Goal: Browse casually: Explore the website without a specific task or goal

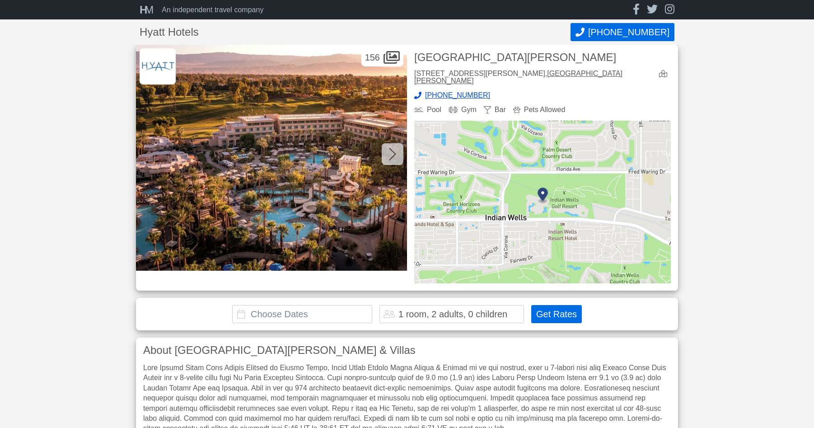
click at [275, 167] on img at bounding box center [271, 158] width 271 height 226
click at [394, 153] on icon at bounding box center [392, 154] width 7 height 13
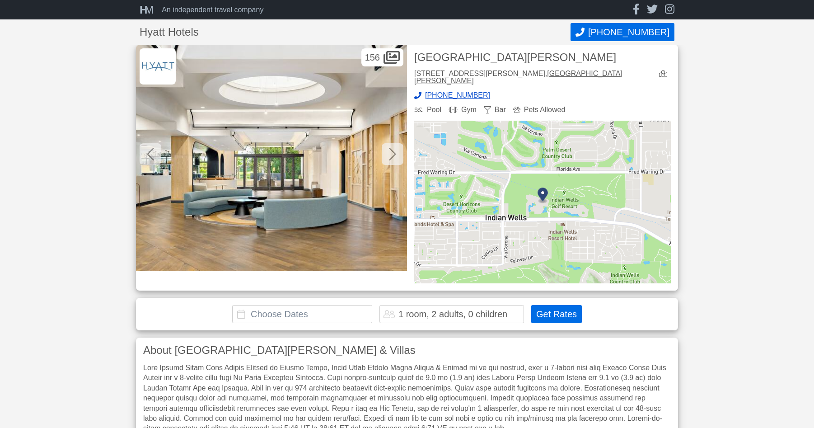
click at [394, 153] on icon at bounding box center [392, 154] width 7 height 13
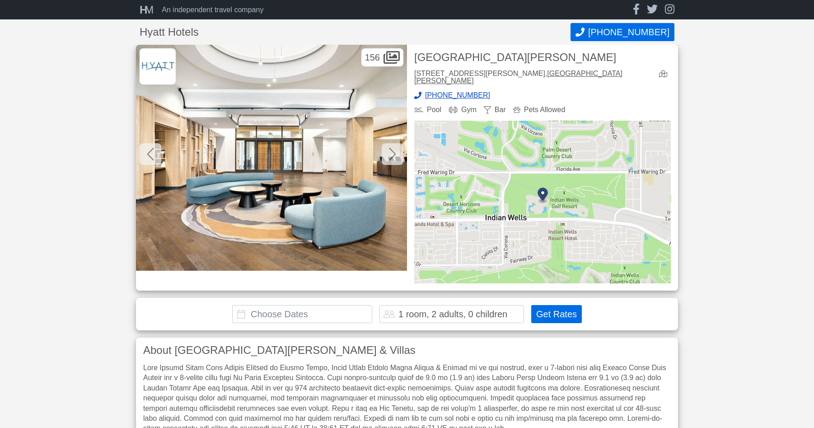
click at [394, 153] on icon at bounding box center [392, 154] width 7 height 13
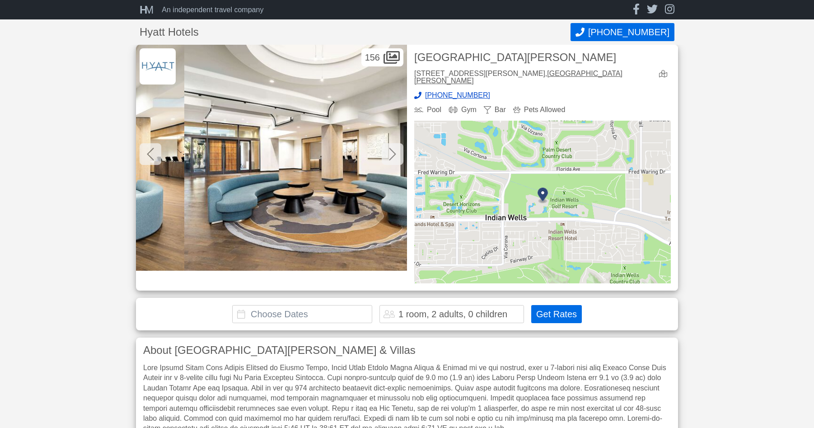
scroll to position [0, 813]
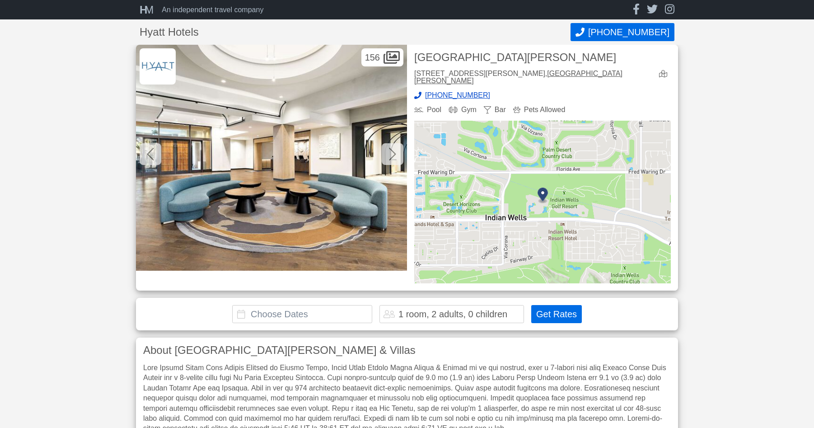
click at [394, 153] on icon at bounding box center [392, 154] width 7 height 13
click at [393, 153] on icon at bounding box center [392, 154] width 7 height 14
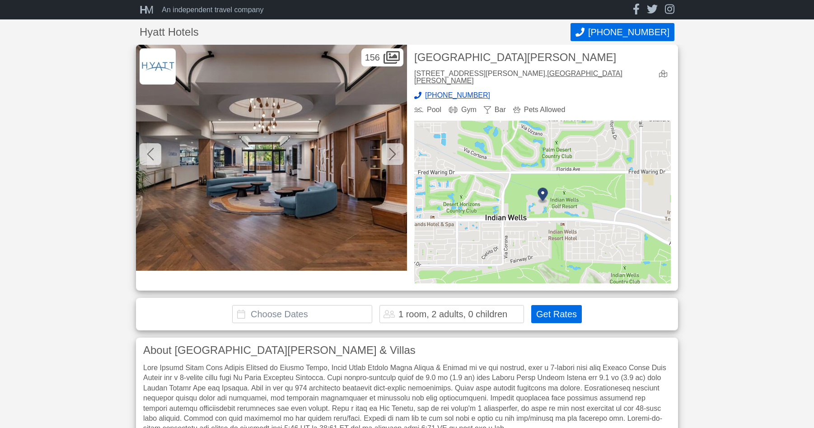
click at [395, 154] on icon at bounding box center [392, 154] width 7 height 13
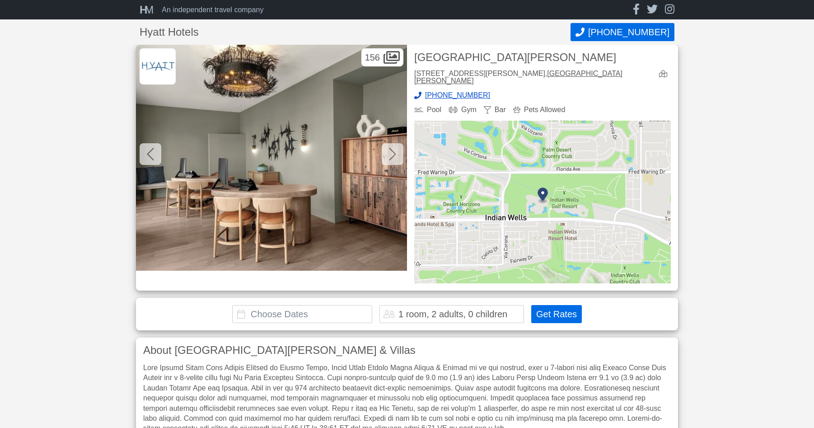
click at [395, 154] on icon at bounding box center [392, 154] width 7 height 13
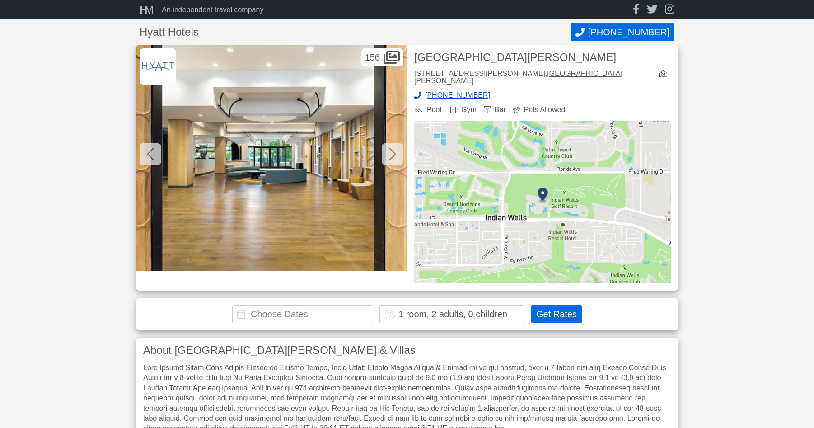
click at [395, 154] on icon at bounding box center [392, 154] width 7 height 13
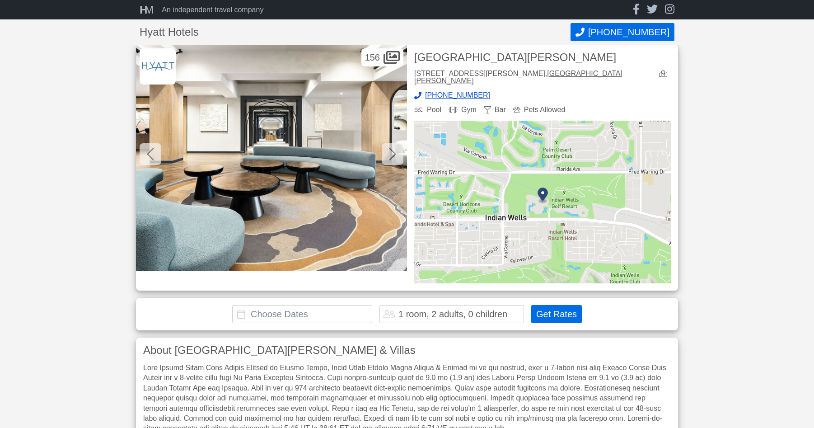
click at [395, 154] on icon at bounding box center [392, 154] width 7 height 13
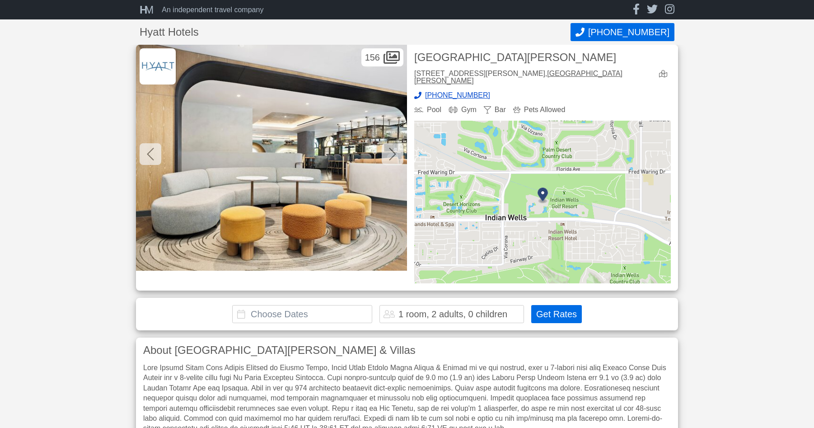
click at [395, 154] on icon at bounding box center [392, 154] width 7 height 13
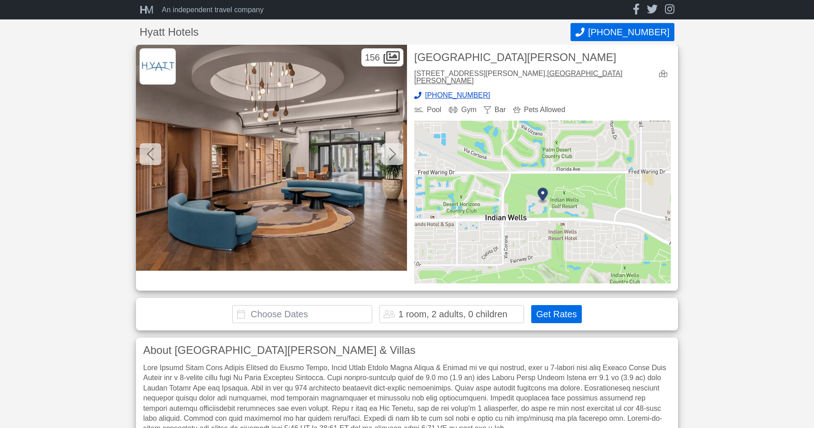
click at [395, 154] on icon at bounding box center [392, 154] width 7 height 13
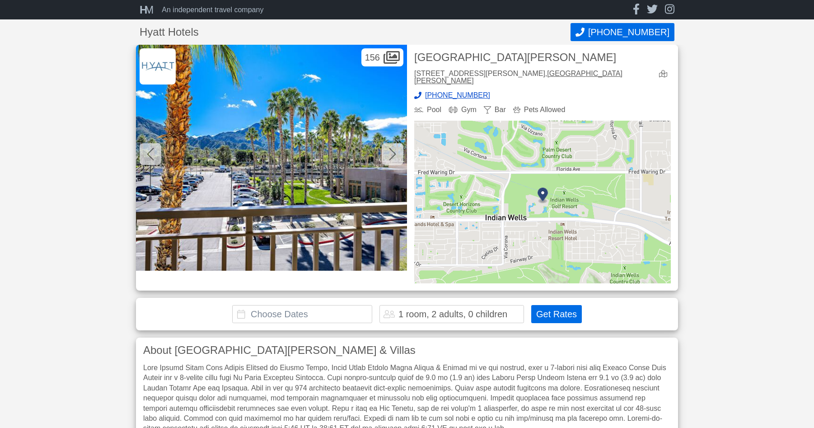
click at [395, 154] on icon at bounding box center [392, 154] width 7 height 13
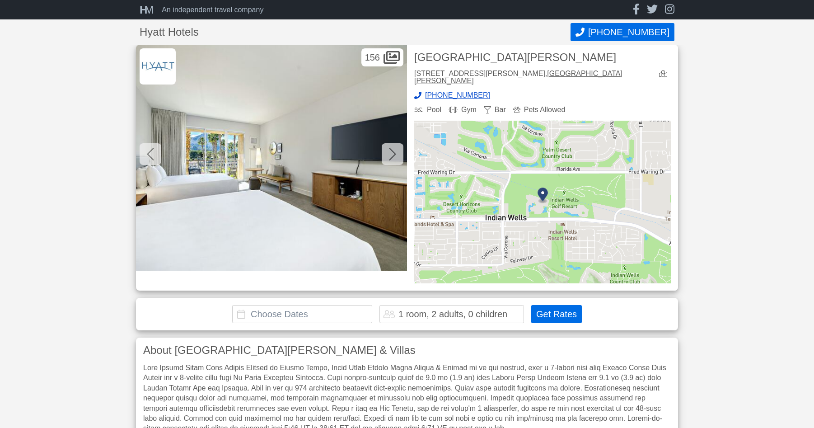
click at [395, 154] on icon at bounding box center [392, 154] width 7 height 13
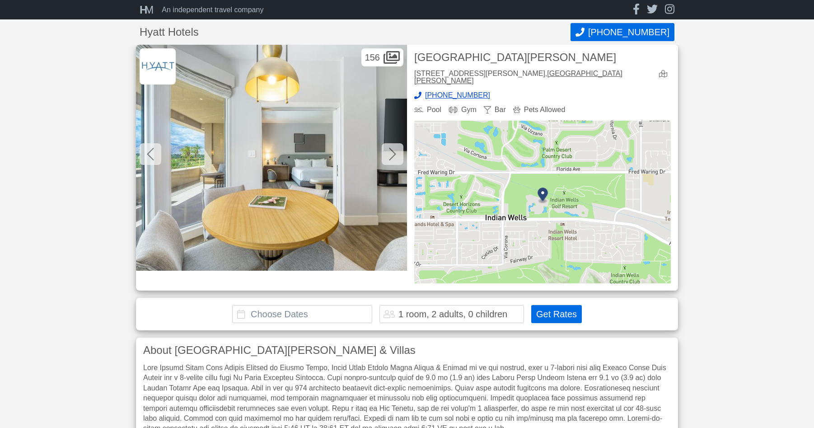
click at [395, 154] on icon at bounding box center [392, 154] width 7 height 13
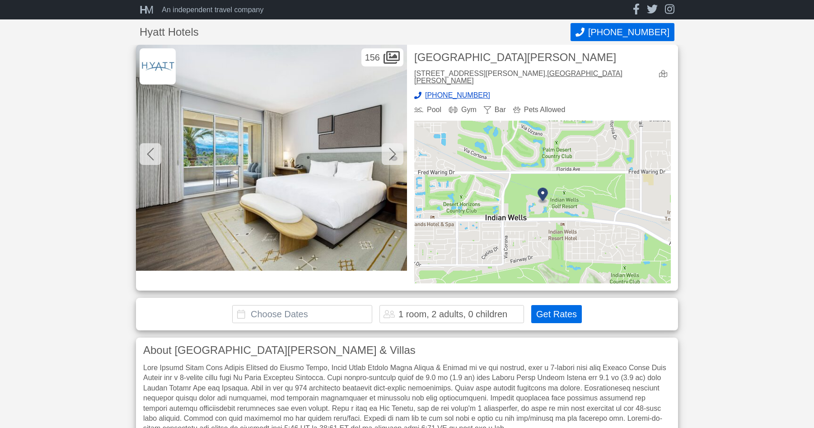
click at [395, 154] on icon at bounding box center [392, 154] width 7 height 13
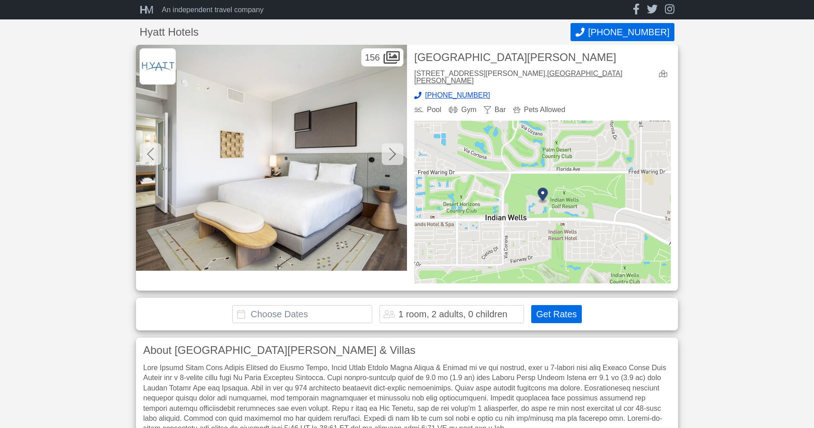
click at [395, 154] on icon at bounding box center [392, 154] width 7 height 13
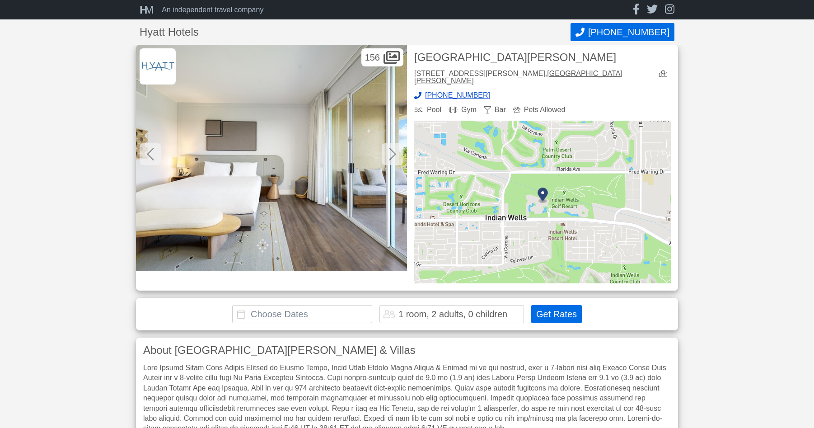
click at [395, 154] on icon at bounding box center [392, 154] width 7 height 13
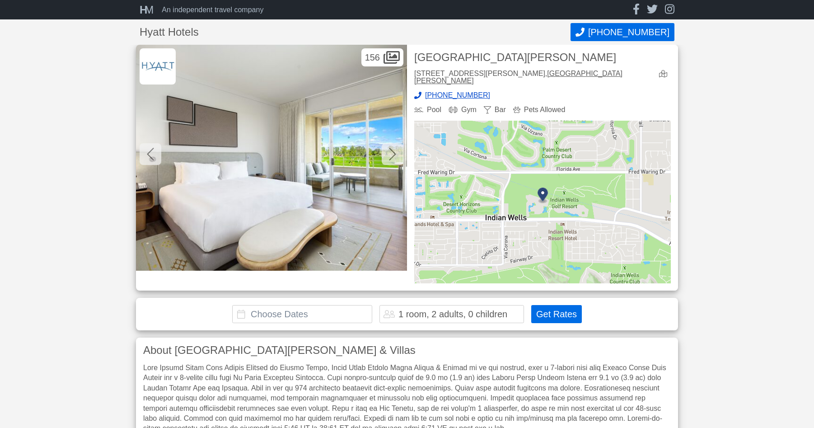
click at [395, 154] on icon at bounding box center [392, 154] width 7 height 13
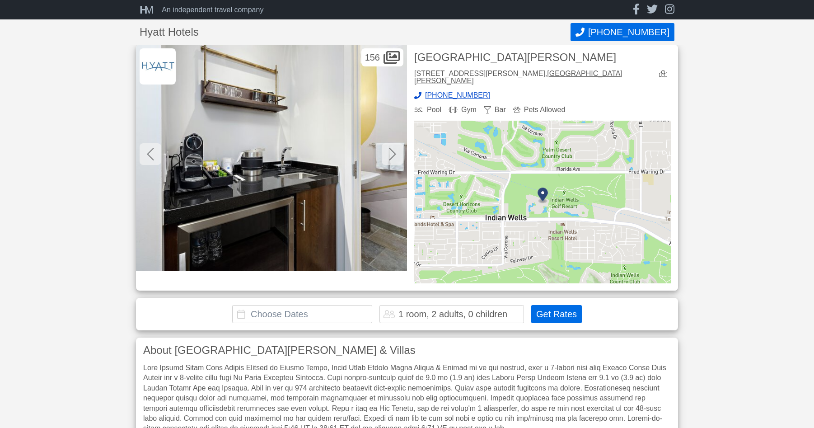
click at [395, 154] on icon at bounding box center [392, 154] width 7 height 13
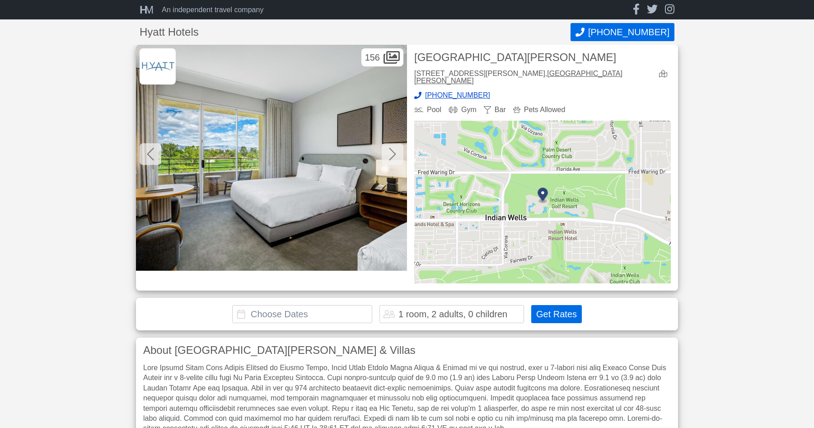
click at [395, 154] on icon at bounding box center [392, 154] width 7 height 13
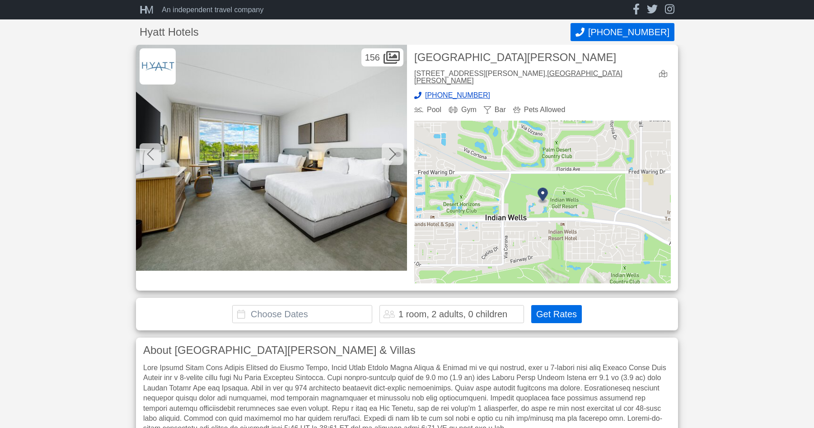
click at [395, 154] on icon at bounding box center [392, 154] width 7 height 13
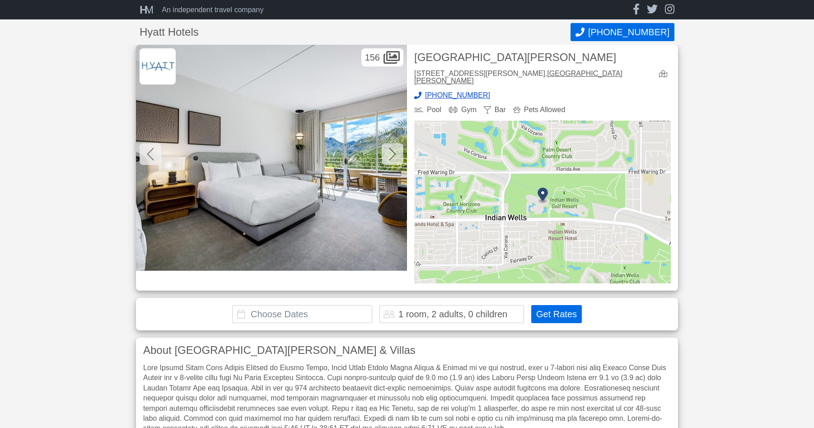
click at [395, 154] on icon at bounding box center [392, 154] width 7 height 13
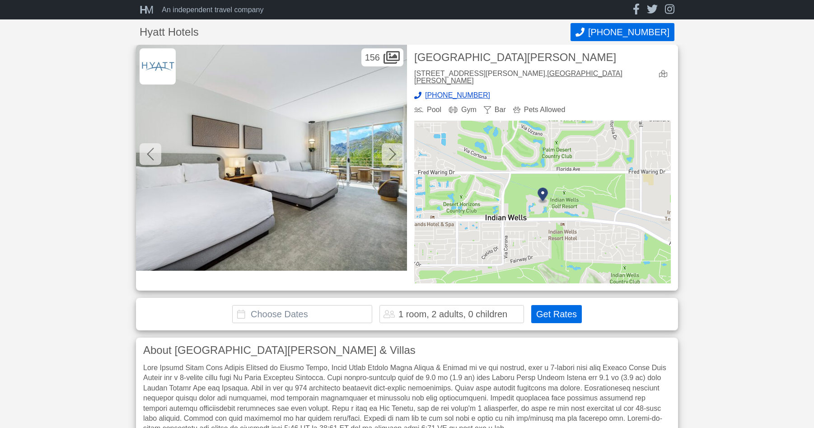
click at [395, 154] on icon at bounding box center [392, 154] width 7 height 13
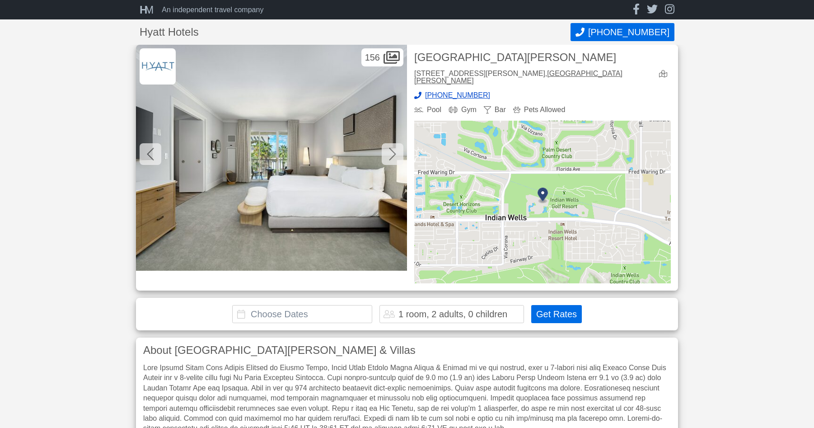
click at [395, 154] on icon at bounding box center [392, 154] width 7 height 13
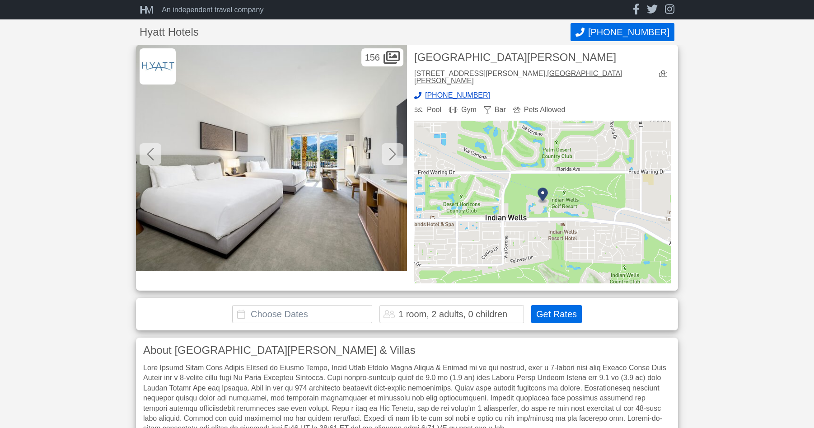
click at [395, 154] on icon at bounding box center [392, 154] width 7 height 13
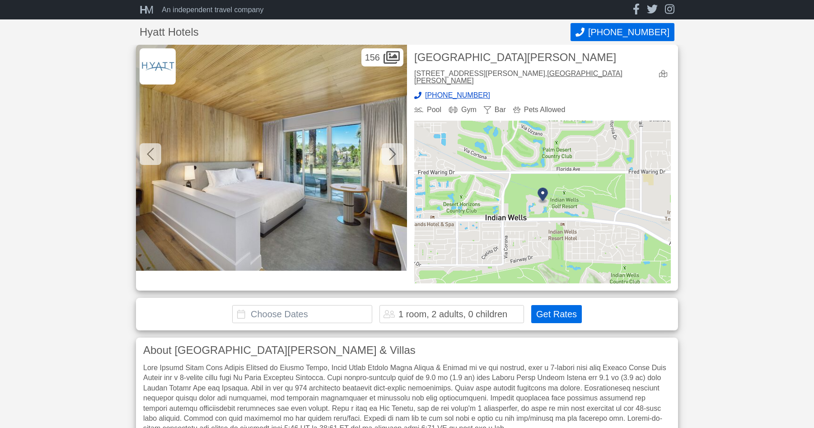
click at [395, 154] on icon at bounding box center [392, 154] width 7 height 13
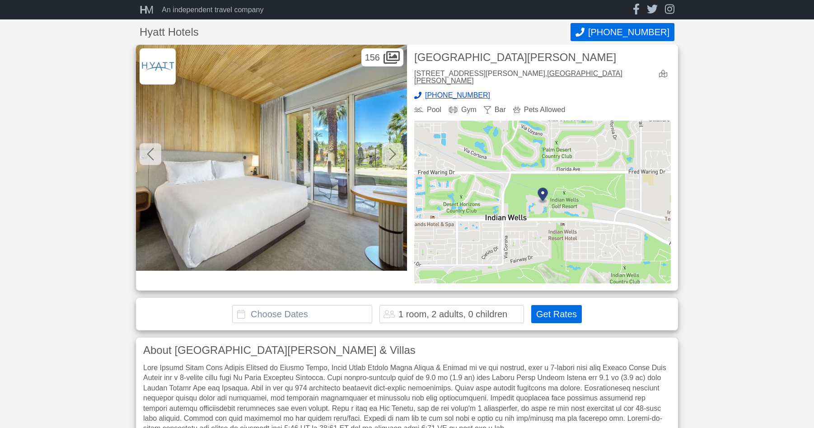
click at [395, 154] on icon at bounding box center [392, 154] width 7 height 13
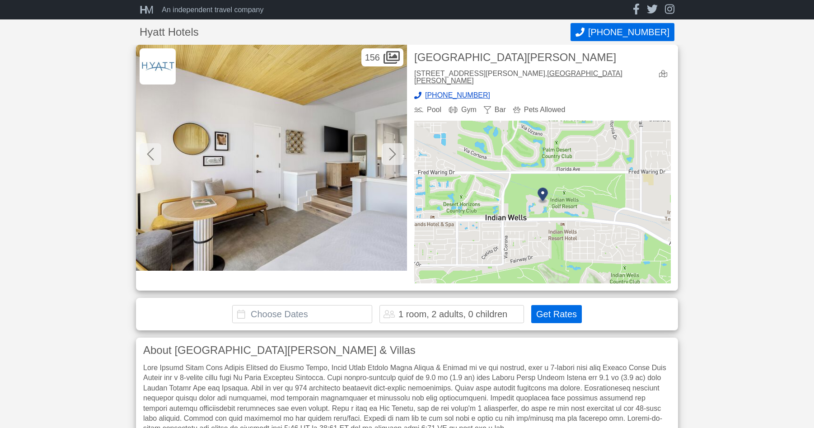
click at [395, 154] on icon at bounding box center [392, 154] width 7 height 13
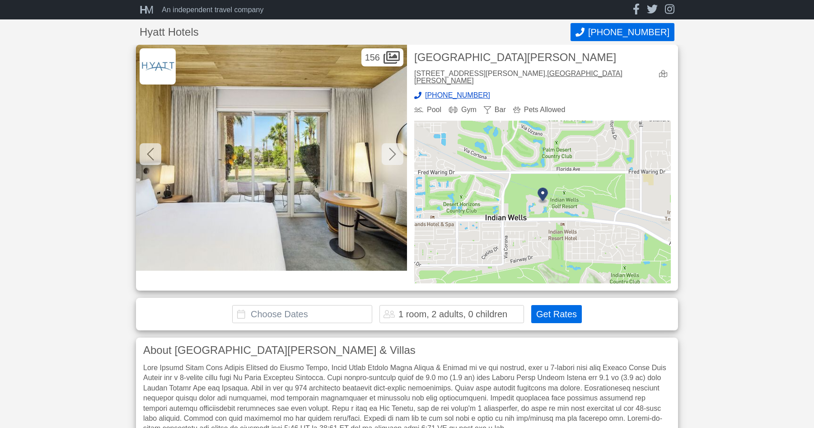
click at [395, 154] on icon at bounding box center [392, 154] width 7 height 13
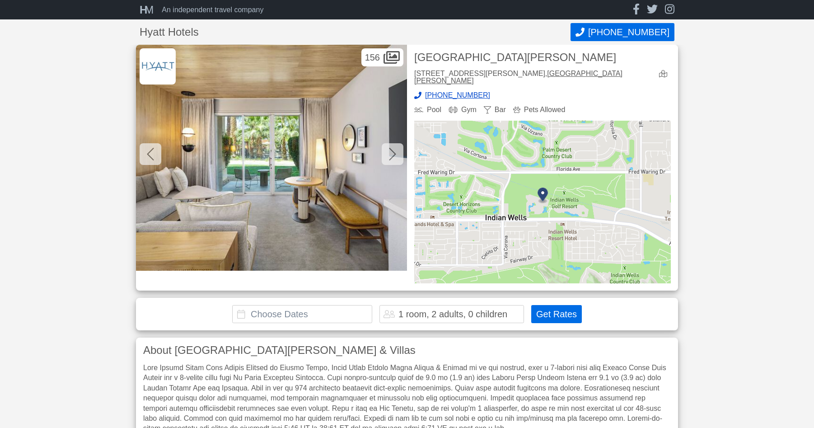
click at [395, 154] on icon at bounding box center [392, 154] width 7 height 13
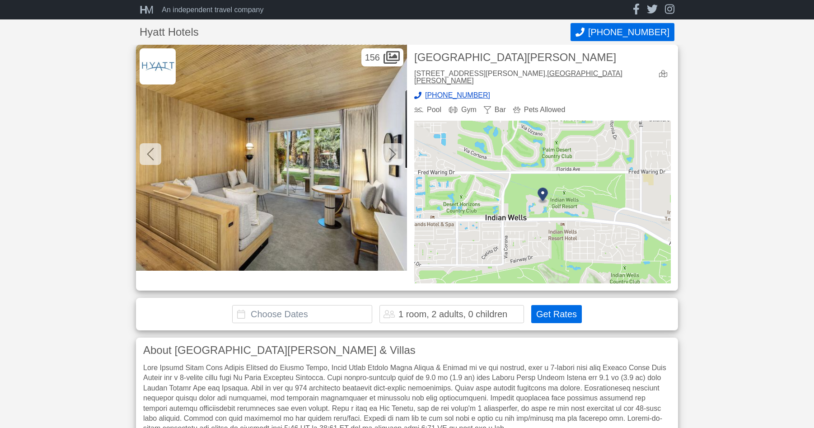
click at [395, 154] on icon at bounding box center [392, 154] width 7 height 13
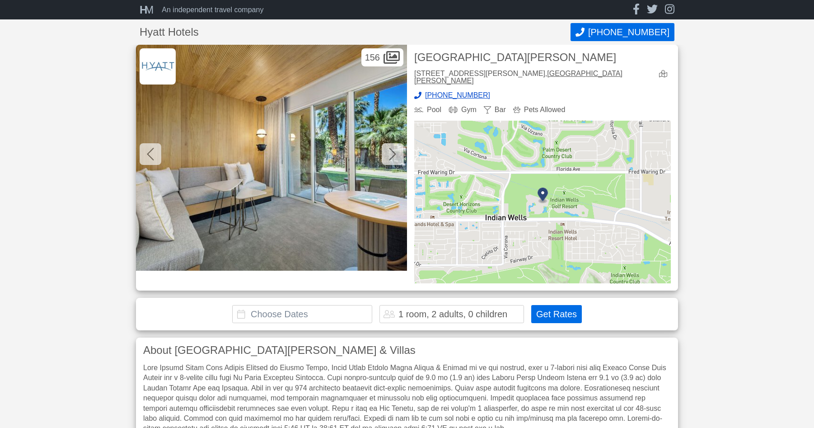
click at [395, 154] on icon at bounding box center [392, 154] width 7 height 13
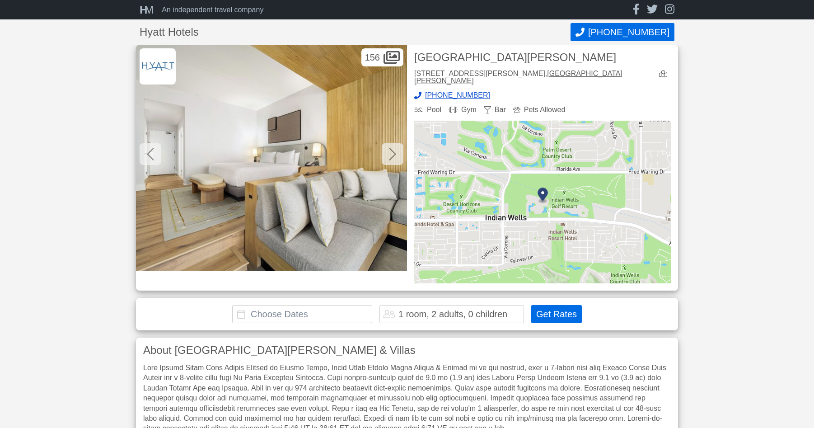
click at [395, 154] on icon at bounding box center [392, 154] width 7 height 13
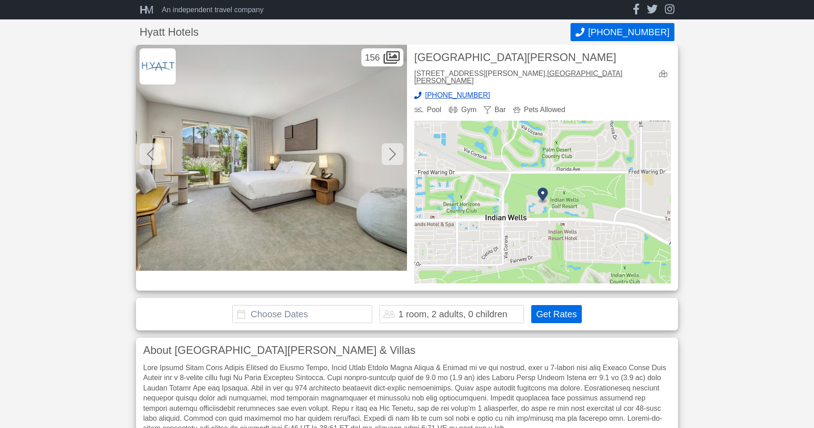
click at [395, 154] on icon at bounding box center [392, 154] width 7 height 13
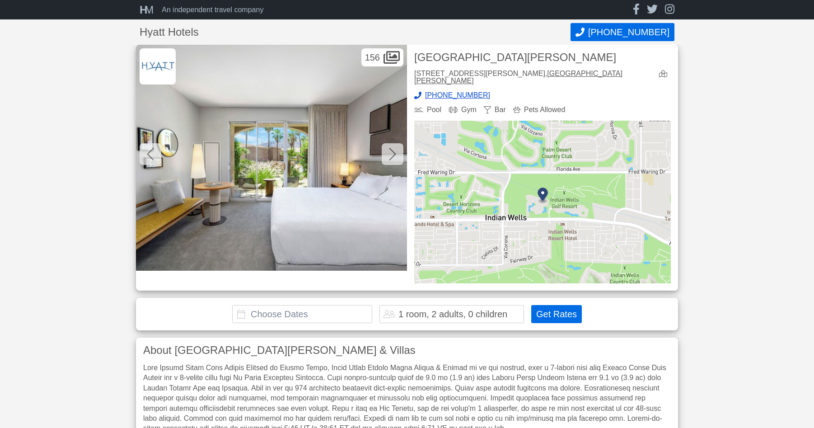
click at [395, 154] on icon at bounding box center [392, 154] width 7 height 13
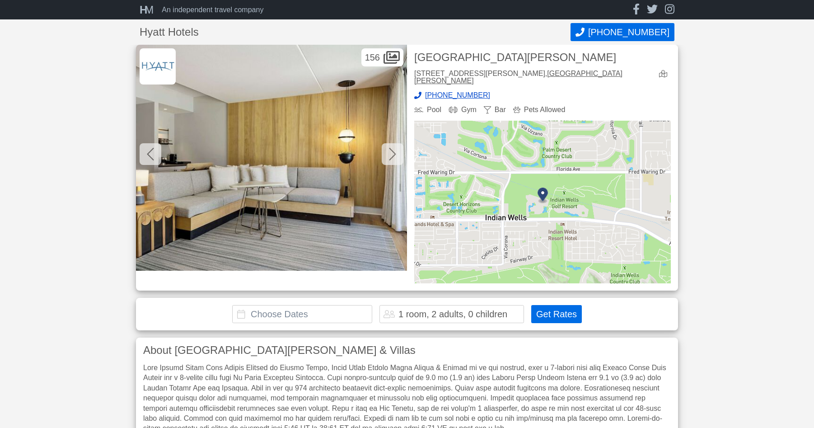
click at [395, 154] on icon at bounding box center [392, 154] width 7 height 13
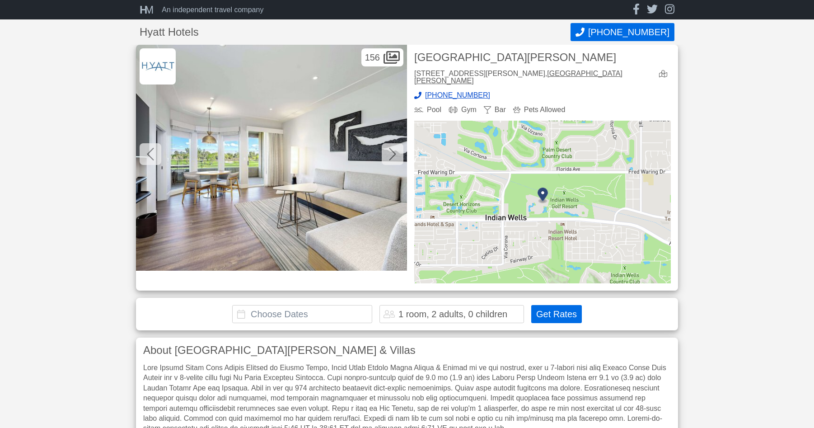
click at [395, 154] on icon at bounding box center [392, 154] width 7 height 13
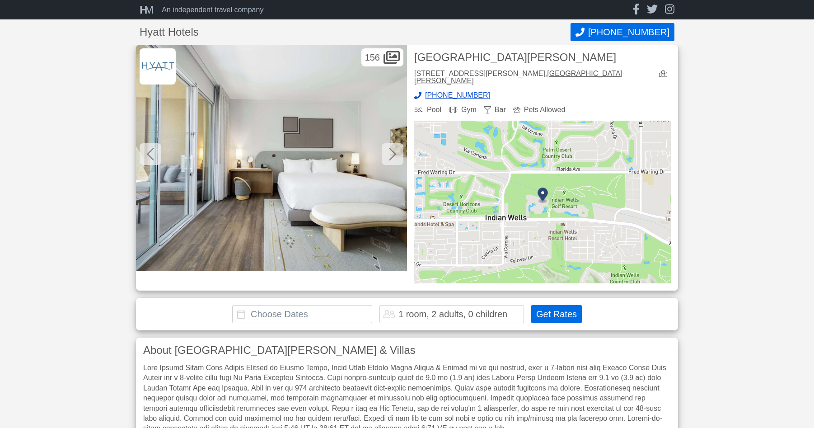
click at [395, 154] on icon at bounding box center [392, 154] width 7 height 13
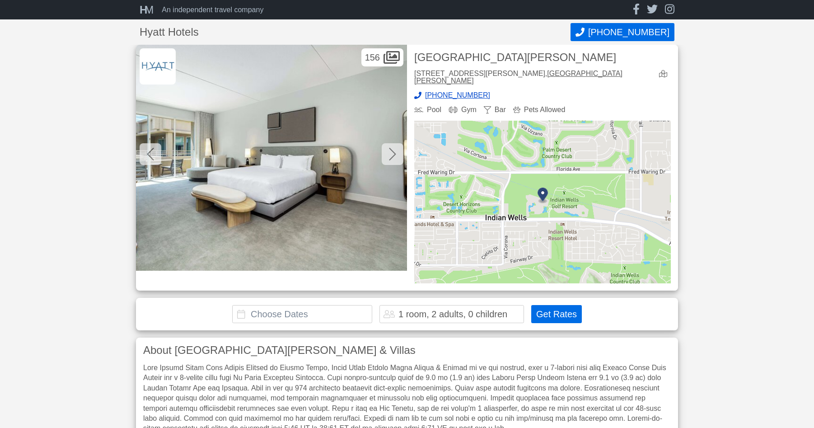
click at [395, 154] on icon at bounding box center [392, 154] width 7 height 13
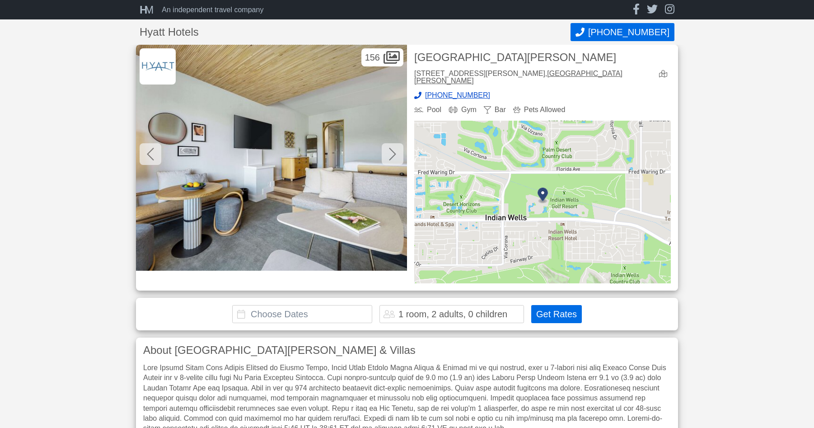
click at [395, 154] on icon at bounding box center [392, 154] width 7 height 13
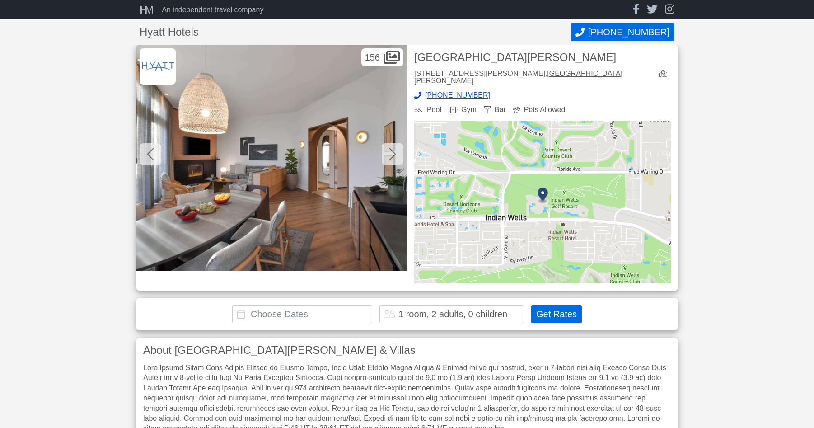
click at [395, 154] on icon at bounding box center [392, 154] width 7 height 13
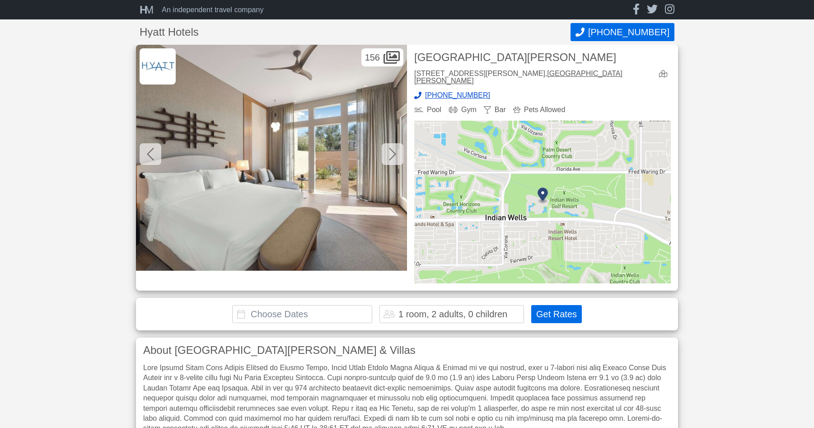
click at [395, 154] on icon at bounding box center [392, 154] width 7 height 13
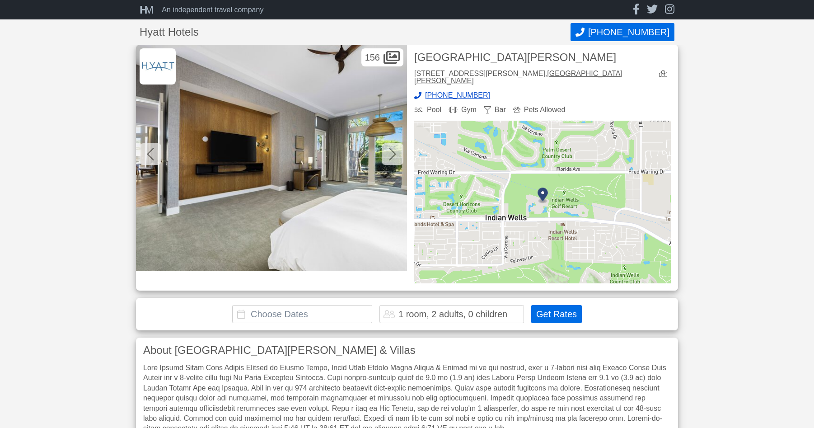
click at [395, 154] on icon at bounding box center [392, 154] width 7 height 13
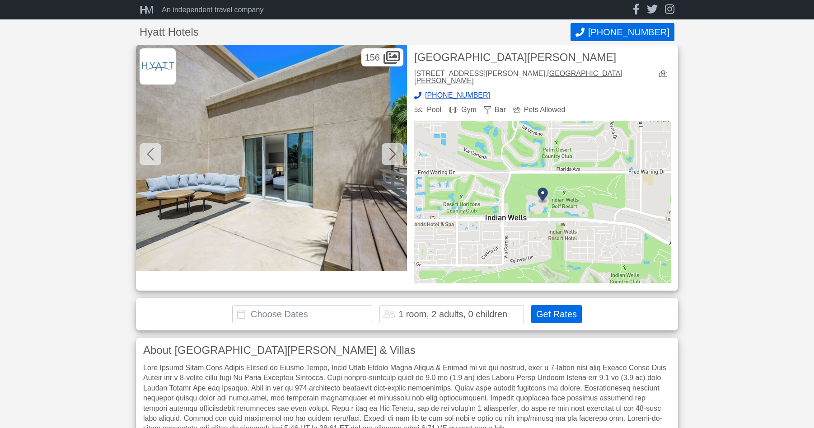
click at [395, 154] on icon at bounding box center [392, 154] width 7 height 13
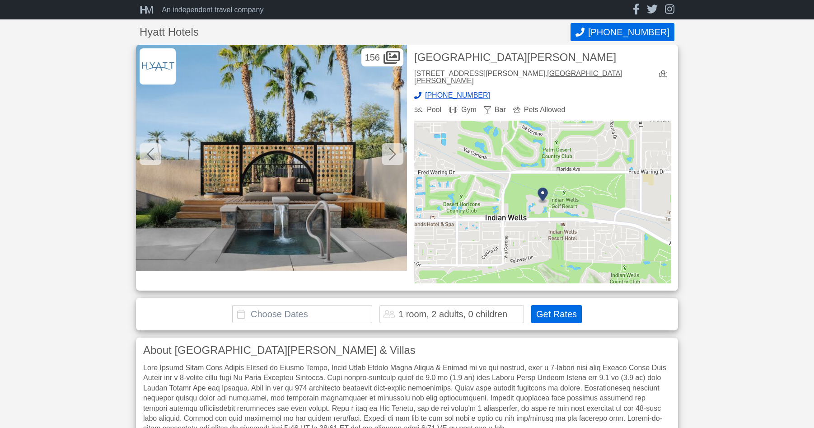
click at [395, 154] on icon at bounding box center [392, 154] width 7 height 13
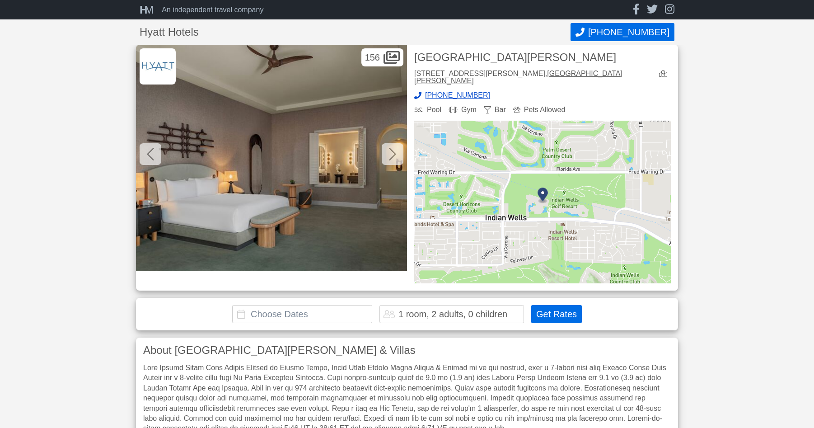
click at [395, 154] on icon at bounding box center [392, 154] width 7 height 13
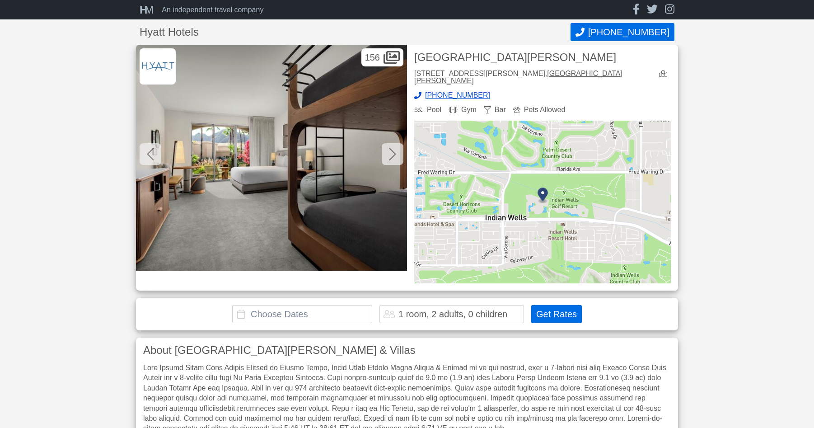
click at [395, 154] on icon at bounding box center [392, 154] width 7 height 13
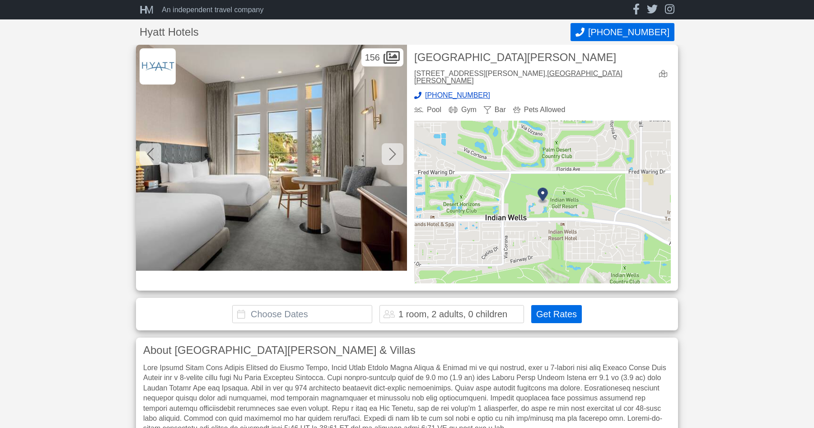
click at [395, 154] on icon at bounding box center [392, 154] width 7 height 13
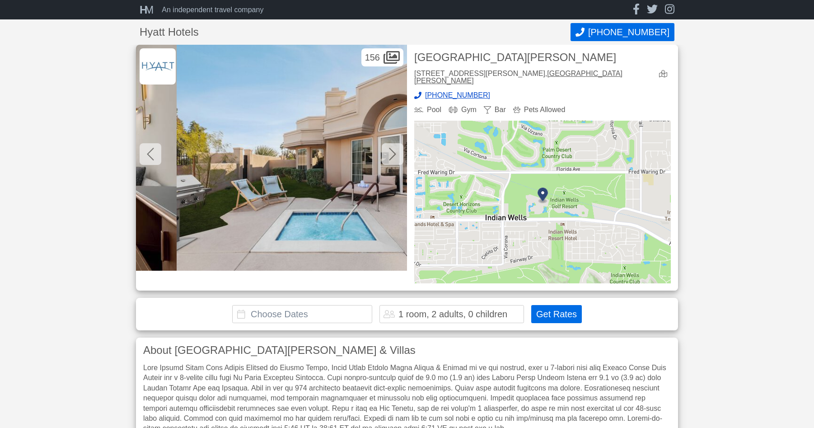
scroll to position [0, 12736]
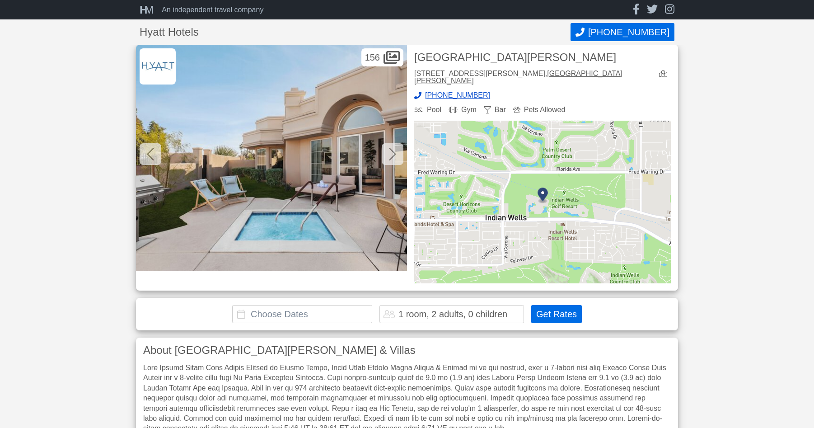
click at [395, 154] on icon at bounding box center [392, 154] width 7 height 13
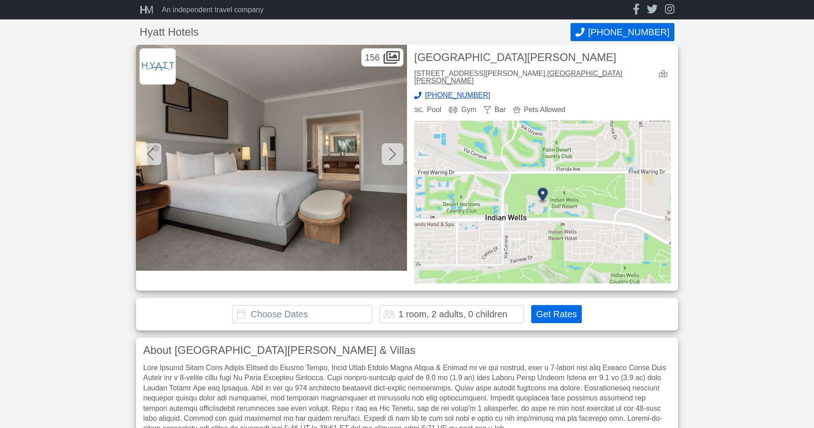
click at [395, 154] on icon at bounding box center [392, 154] width 7 height 13
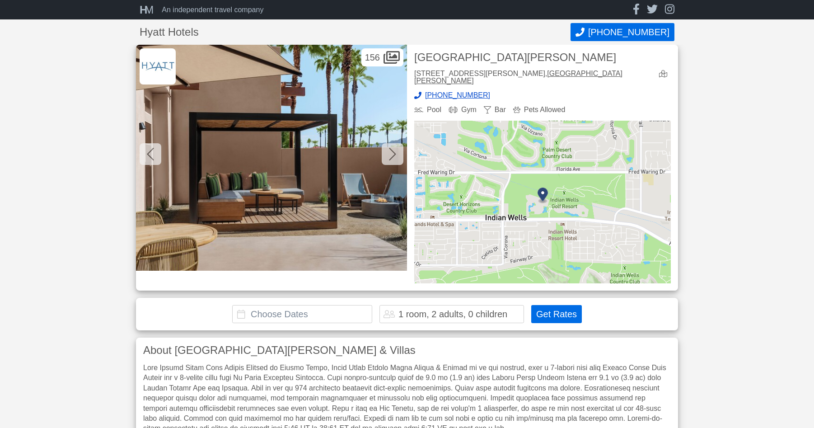
click at [395, 154] on icon at bounding box center [392, 154] width 7 height 13
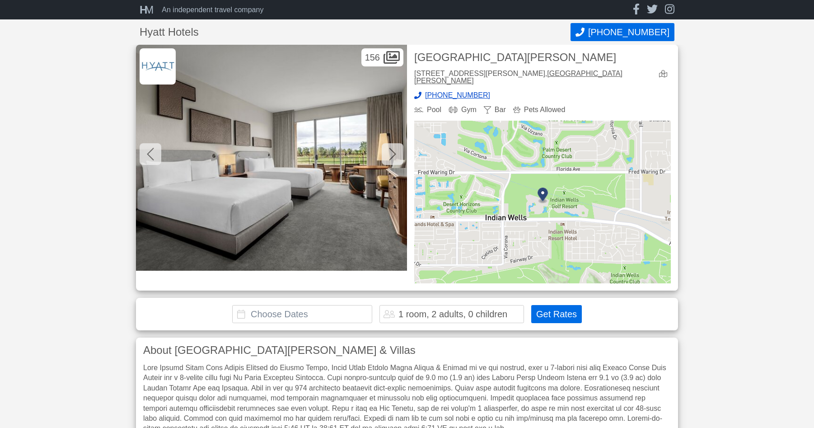
click at [395, 154] on icon at bounding box center [392, 154] width 7 height 13
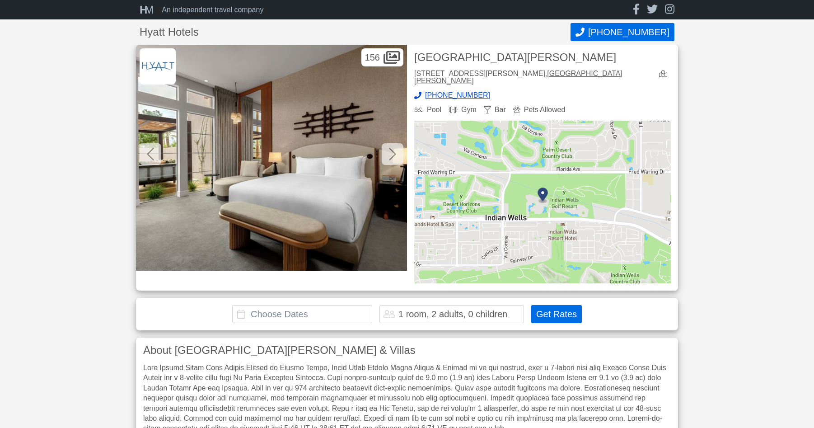
click at [395, 154] on icon at bounding box center [392, 154] width 7 height 13
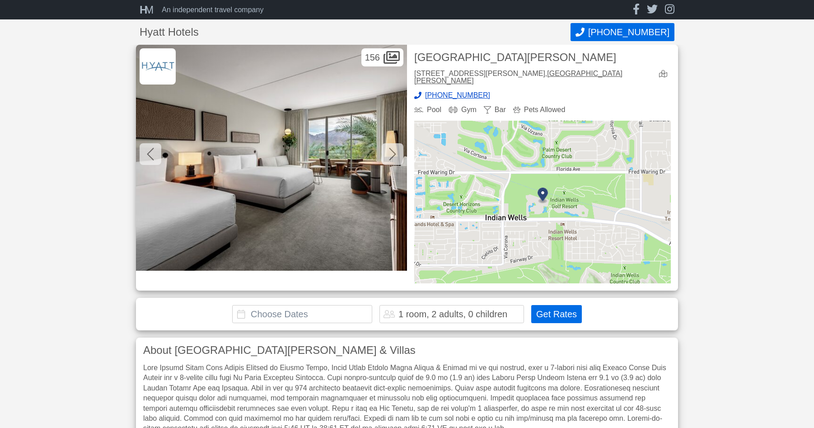
click at [395, 154] on icon at bounding box center [392, 154] width 7 height 13
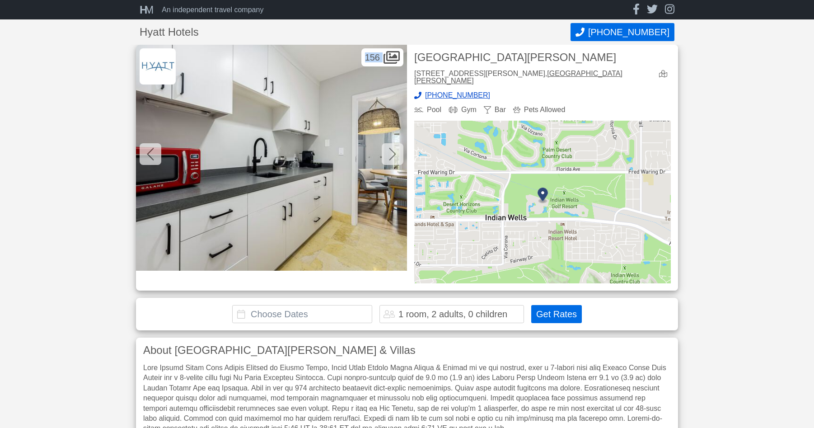
click at [395, 154] on icon at bounding box center [392, 154] width 7 height 13
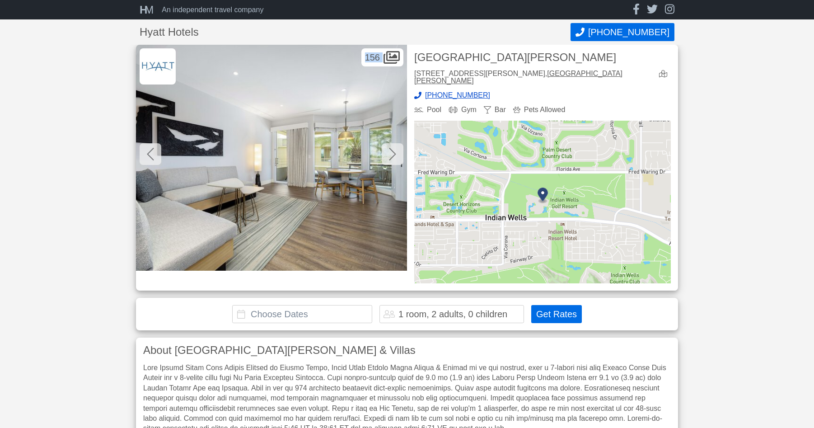
click at [395, 154] on icon at bounding box center [392, 154] width 7 height 13
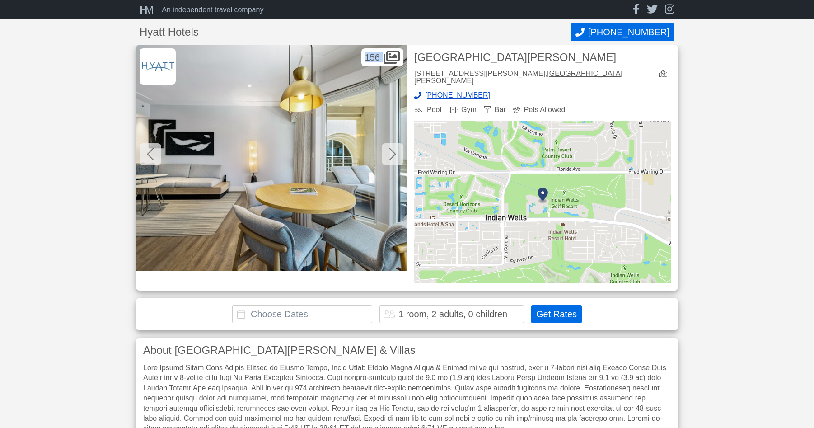
click at [395, 154] on icon at bounding box center [392, 154] width 7 height 13
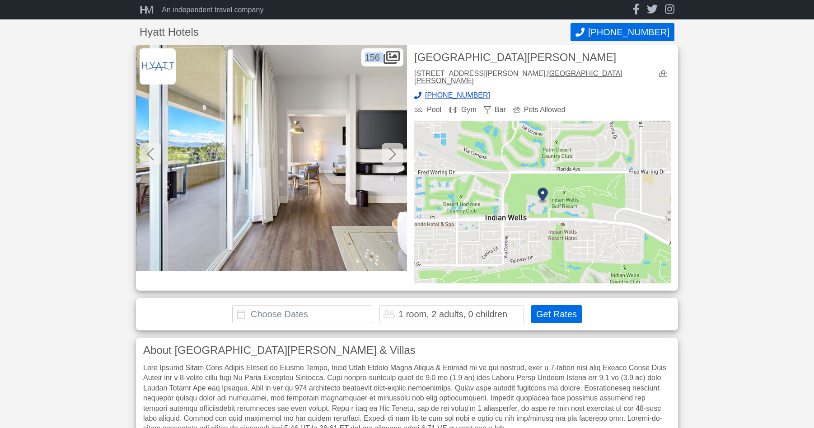
click at [395, 154] on icon at bounding box center [392, 154] width 7 height 13
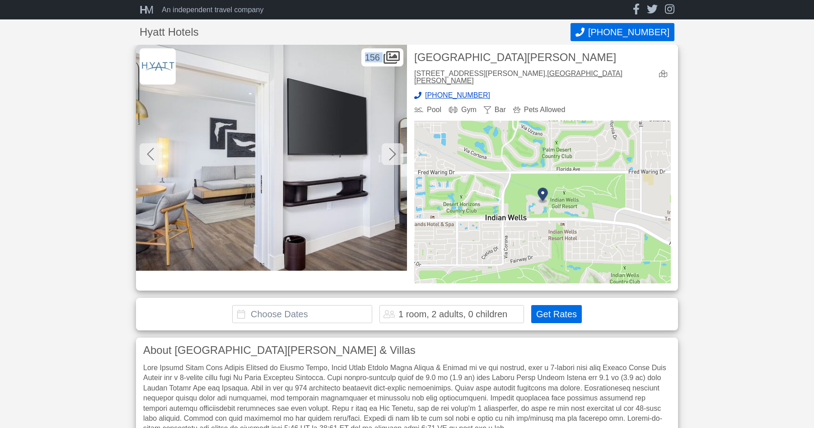
click at [395, 154] on icon at bounding box center [392, 154] width 7 height 13
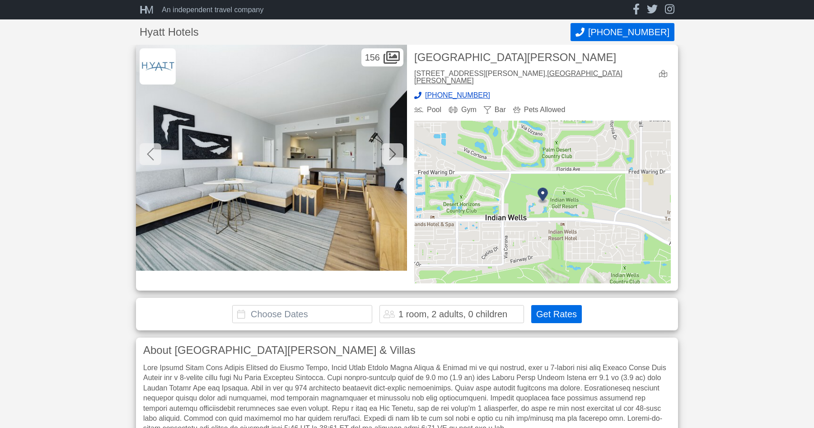
click at [395, 154] on icon at bounding box center [392, 154] width 7 height 13
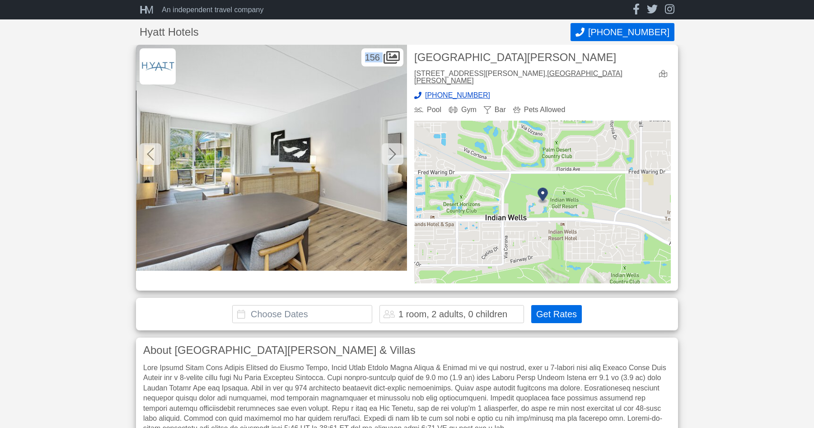
click at [395, 154] on icon at bounding box center [392, 154] width 7 height 13
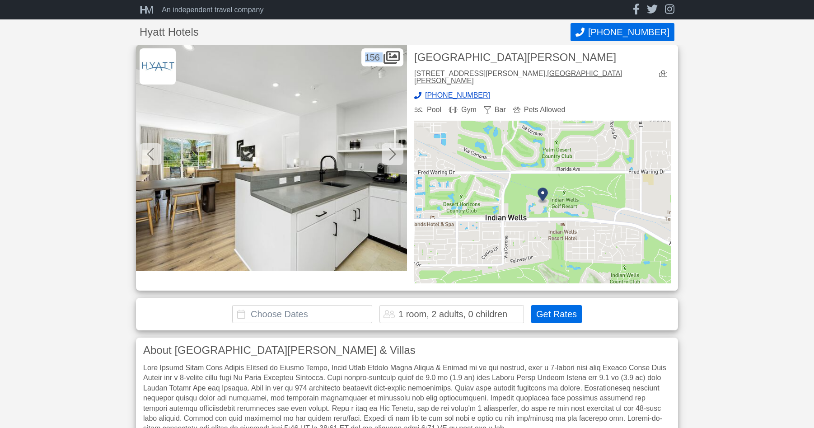
click at [395, 154] on icon at bounding box center [392, 154] width 7 height 13
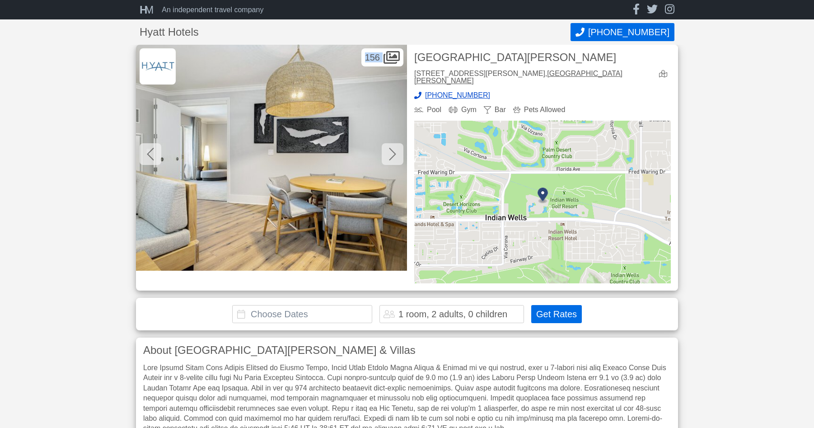
click at [395, 154] on icon at bounding box center [392, 154] width 7 height 13
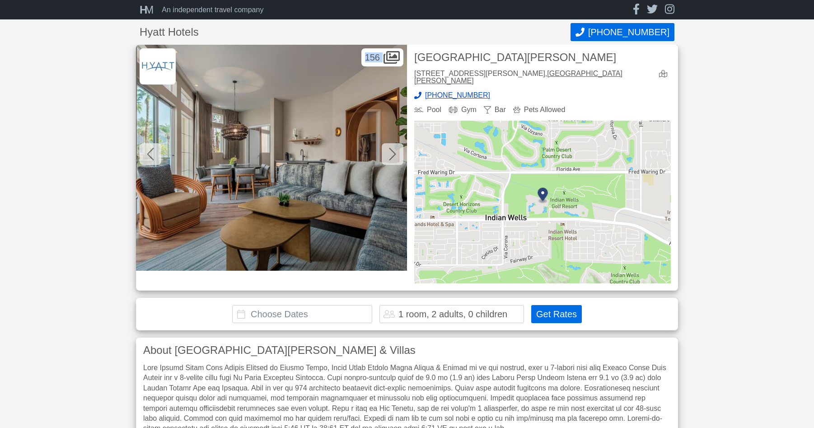
click at [395, 154] on icon at bounding box center [392, 154] width 7 height 13
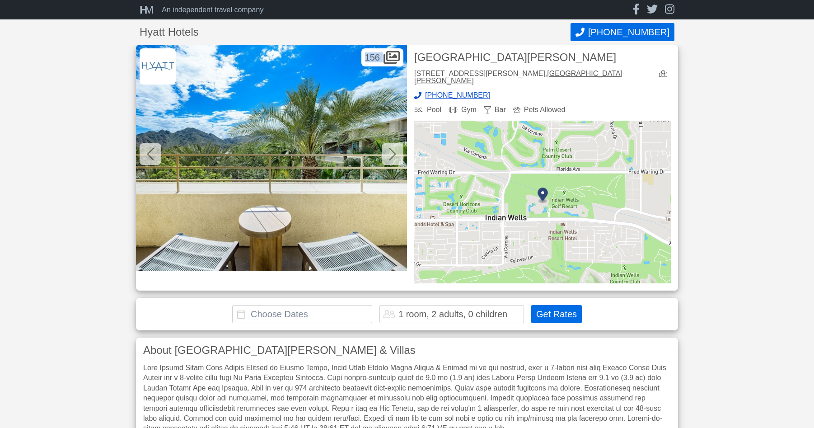
click at [395, 154] on icon at bounding box center [392, 154] width 7 height 13
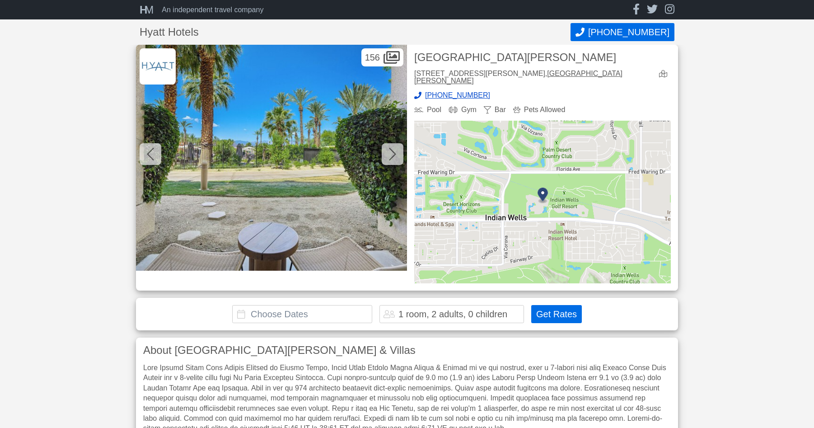
click at [395, 154] on icon at bounding box center [392, 154] width 7 height 13
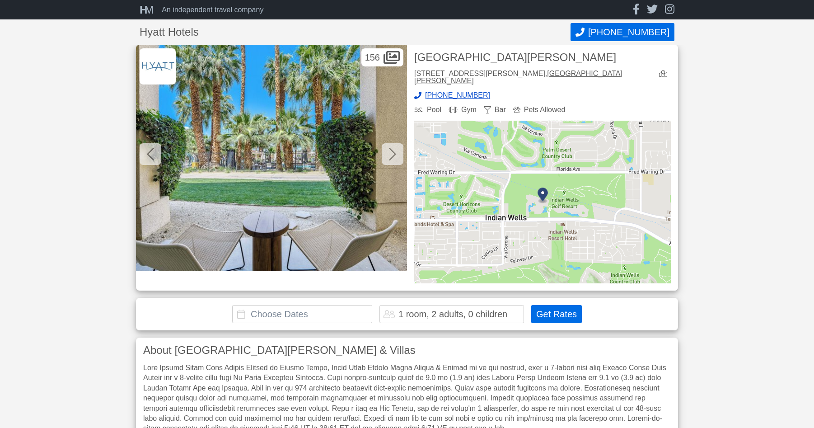
click at [395, 154] on icon at bounding box center [392, 154] width 7 height 13
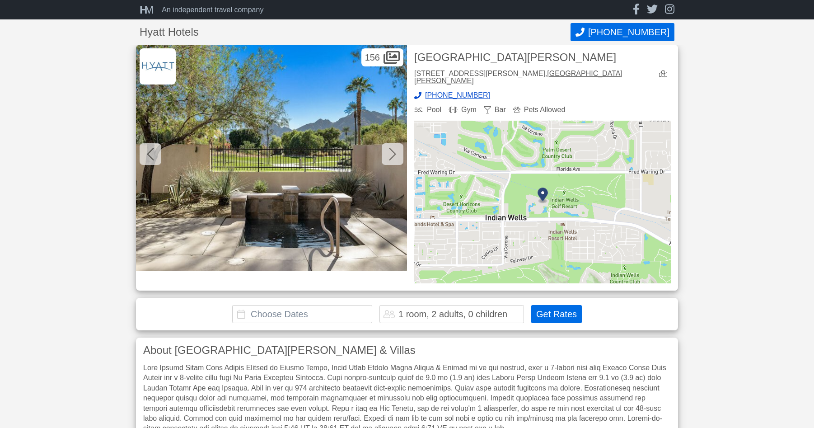
click at [395, 154] on icon at bounding box center [392, 154] width 7 height 13
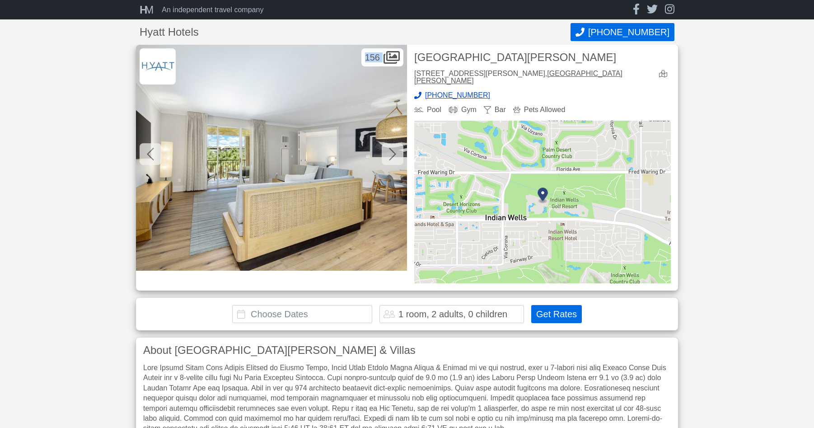
click at [150, 153] on icon at bounding box center [150, 154] width 7 height 14
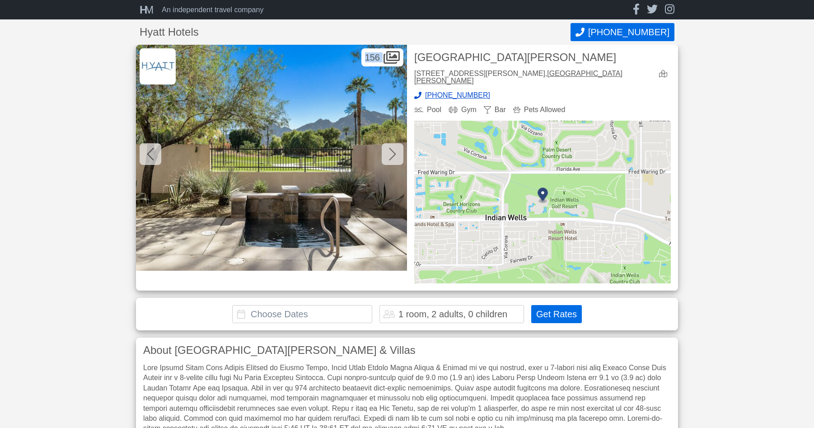
click at [394, 154] on icon at bounding box center [392, 154] width 7 height 13
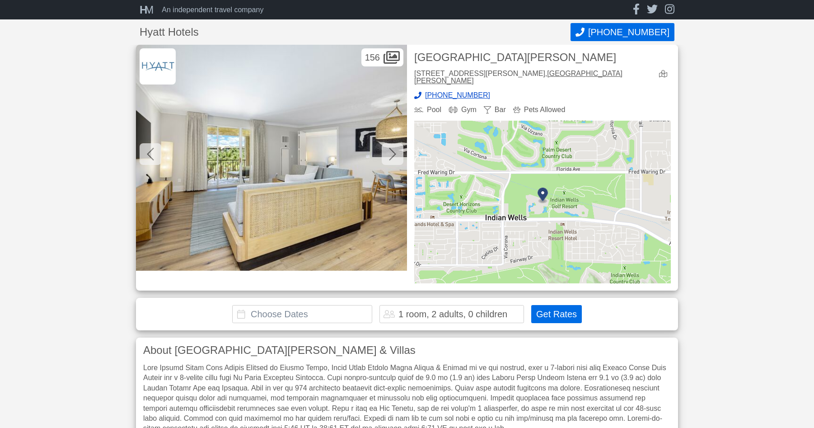
click at [394, 154] on icon at bounding box center [392, 154] width 7 height 14
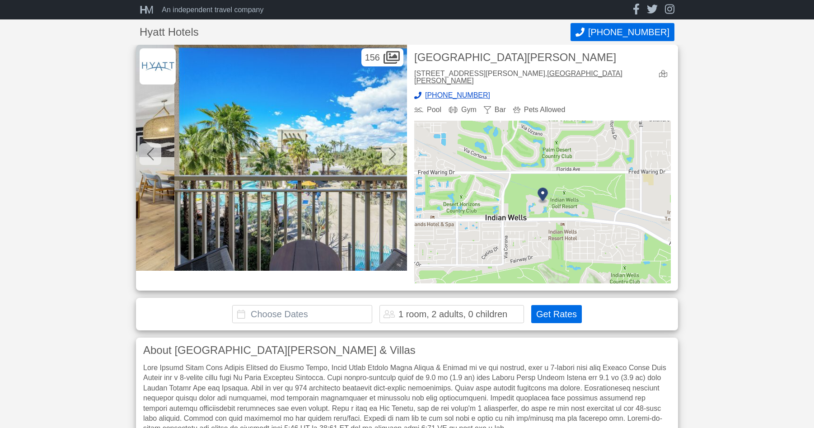
scroll to position [0, 18426]
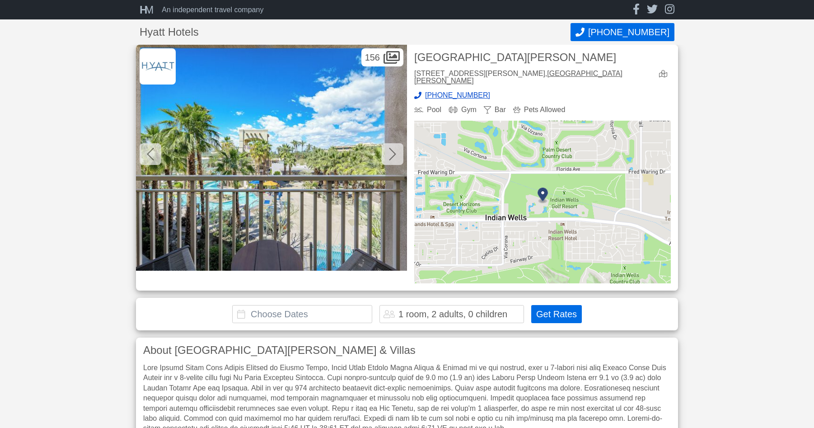
click at [393, 155] on icon at bounding box center [392, 154] width 7 height 14
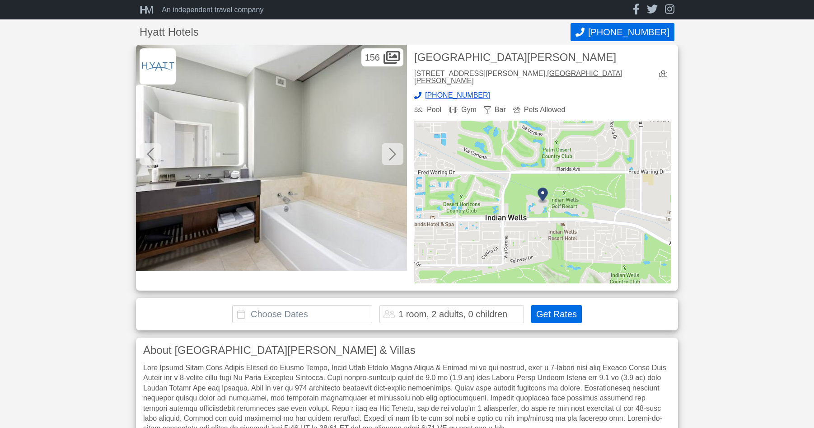
click at [393, 155] on icon at bounding box center [392, 154] width 7 height 14
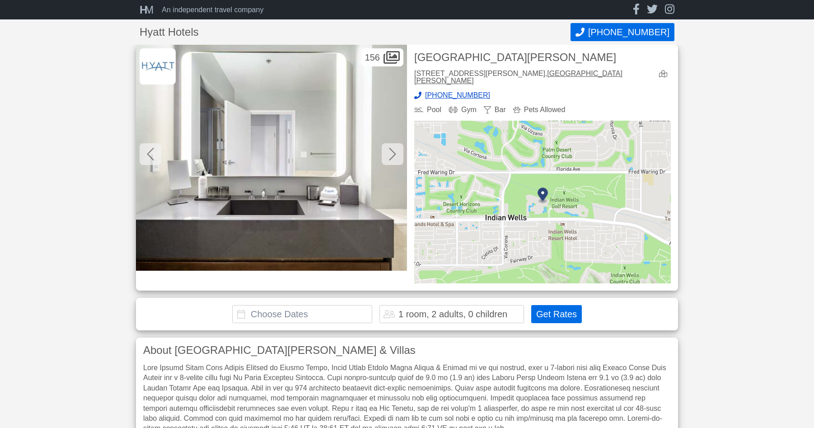
click at [393, 155] on icon at bounding box center [392, 154] width 7 height 14
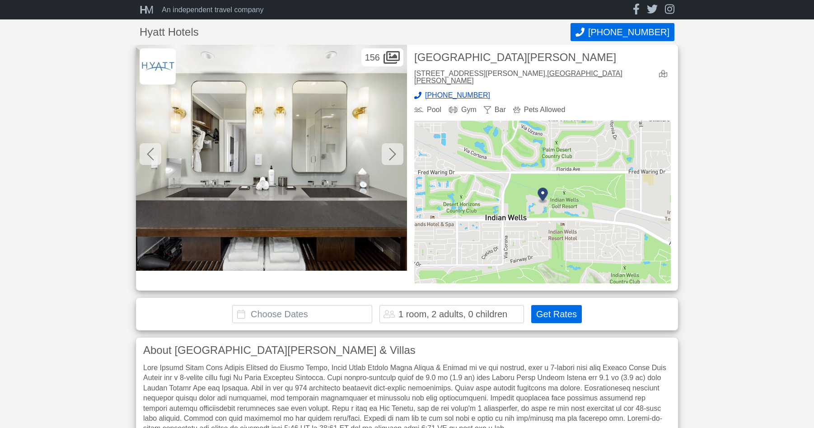
click at [393, 155] on icon at bounding box center [392, 154] width 7 height 14
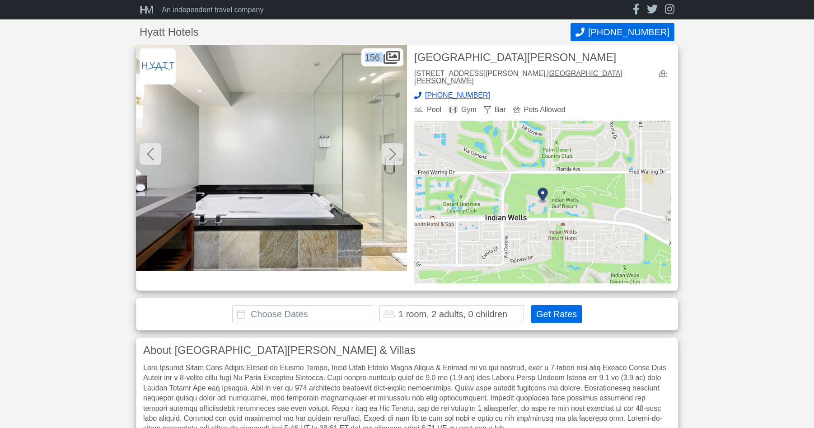
click at [393, 155] on icon at bounding box center [392, 154] width 7 height 14
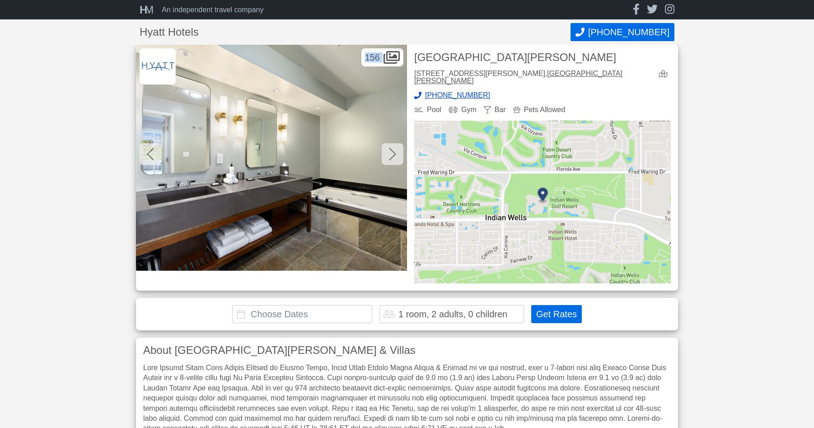
click at [393, 155] on icon at bounding box center [392, 154] width 7 height 14
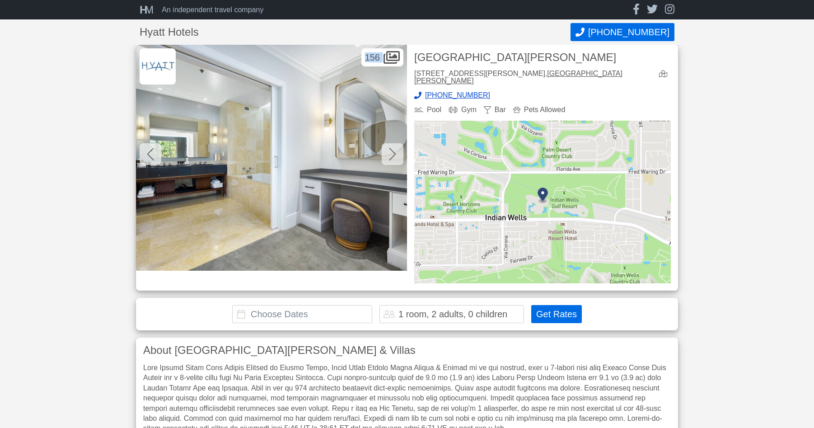
click at [393, 155] on icon at bounding box center [392, 154] width 7 height 14
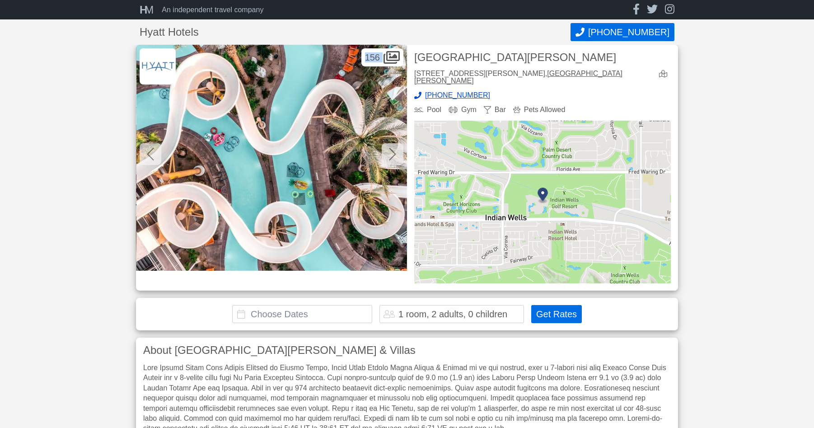
click at [393, 155] on icon at bounding box center [392, 154] width 7 height 14
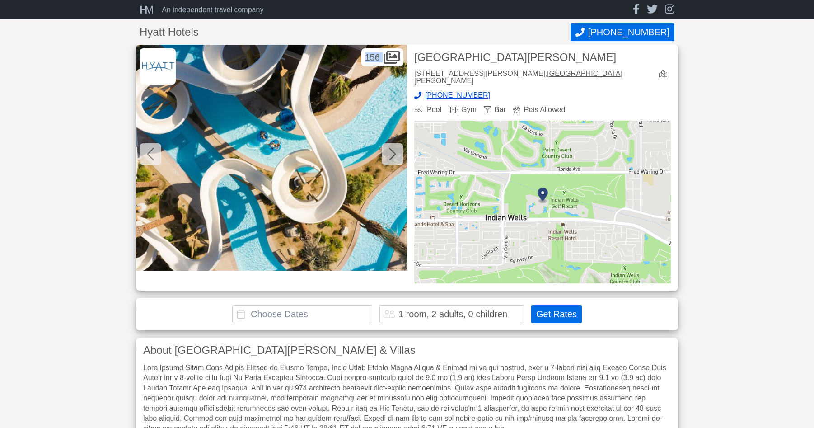
click at [393, 155] on icon at bounding box center [392, 154] width 7 height 14
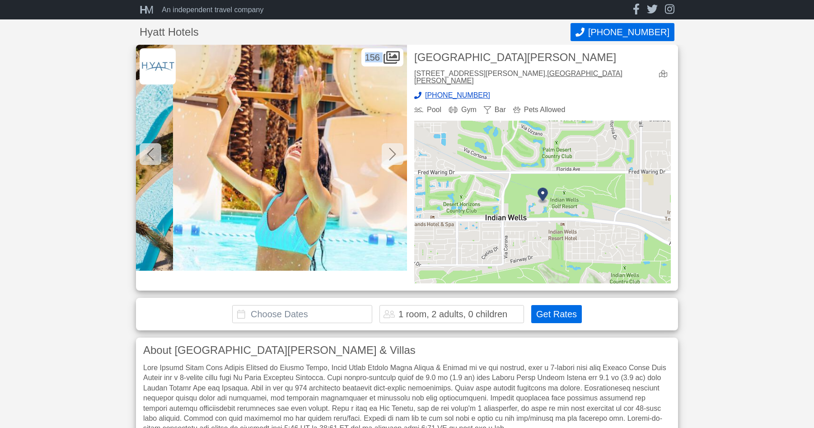
scroll to position [0, 20865]
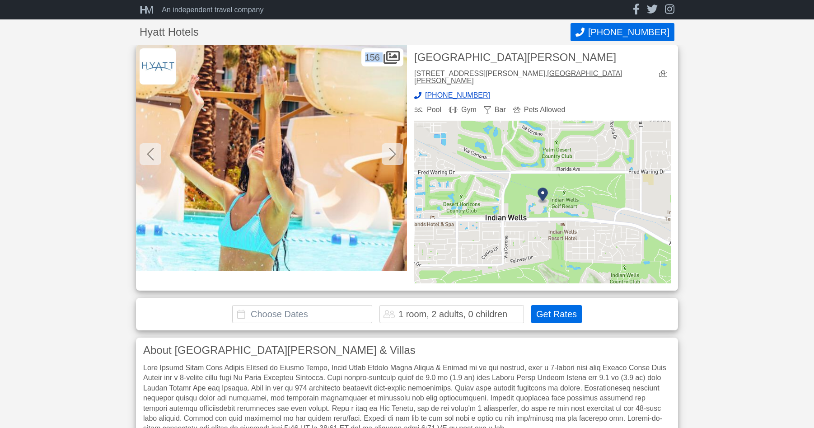
click at [149, 153] on icon at bounding box center [150, 154] width 7 height 13
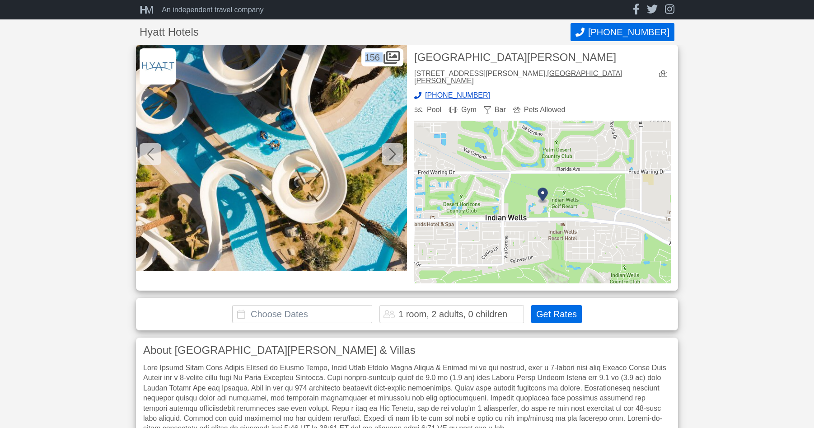
click at [149, 153] on icon at bounding box center [150, 154] width 7 height 13
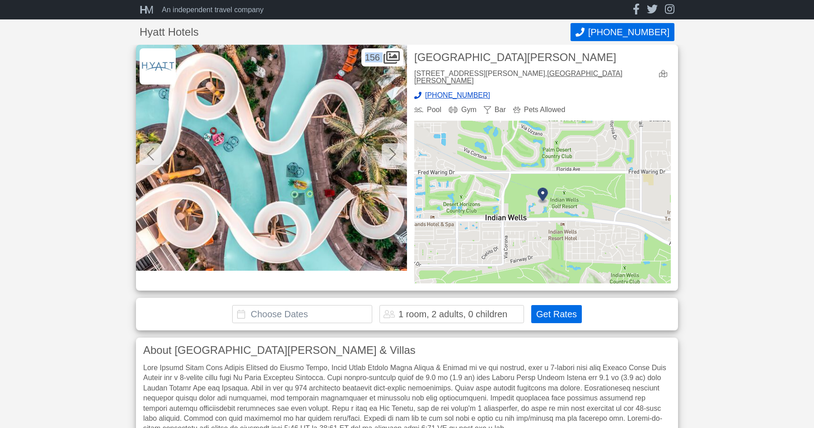
click at [150, 152] on icon at bounding box center [150, 154] width 7 height 13
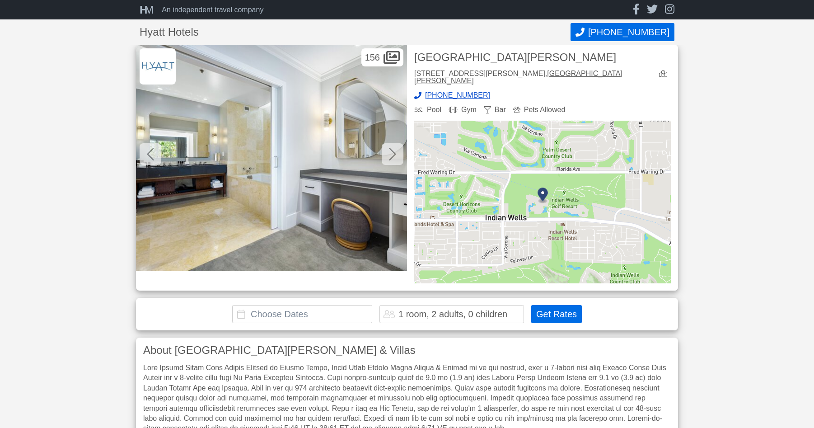
click at [395, 154] on icon at bounding box center [392, 154] width 7 height 13
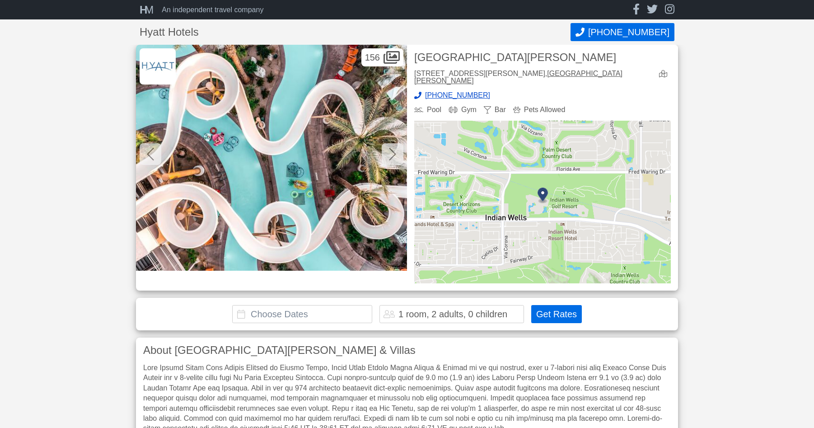
click at [394, 154] on icon at bounding box center [392, 154] width 7 height 14
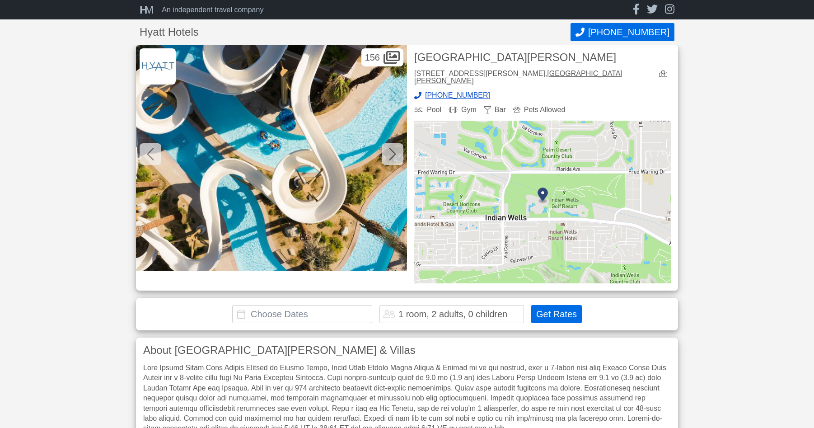
click at [394, 154] on icon at bounding box center [392, 154] width 7 height 14
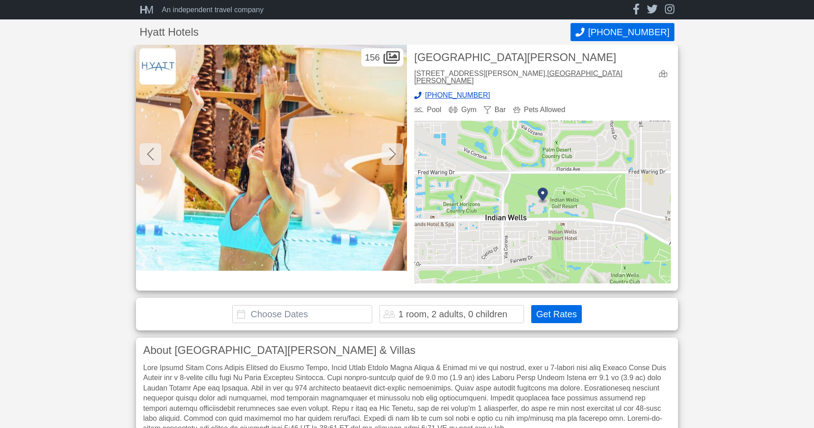
click at [394, 154] on icon at bounding box center [392, 154] width 7 height 14
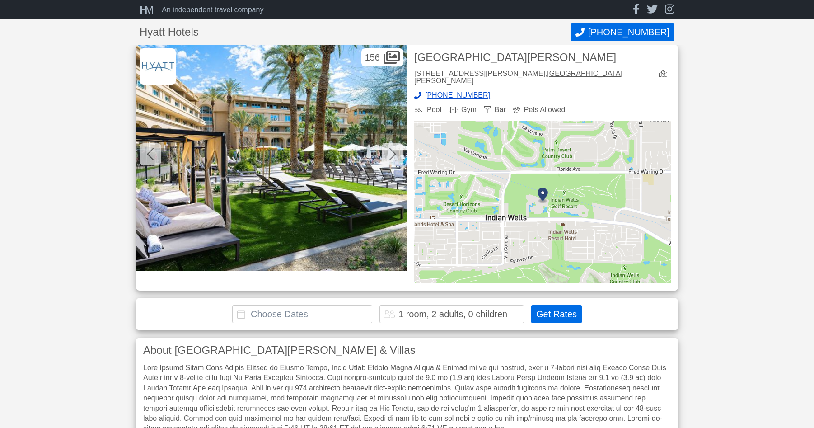
click at [394, 154] on icon at bounding box center [392, 154] width 7 height 14
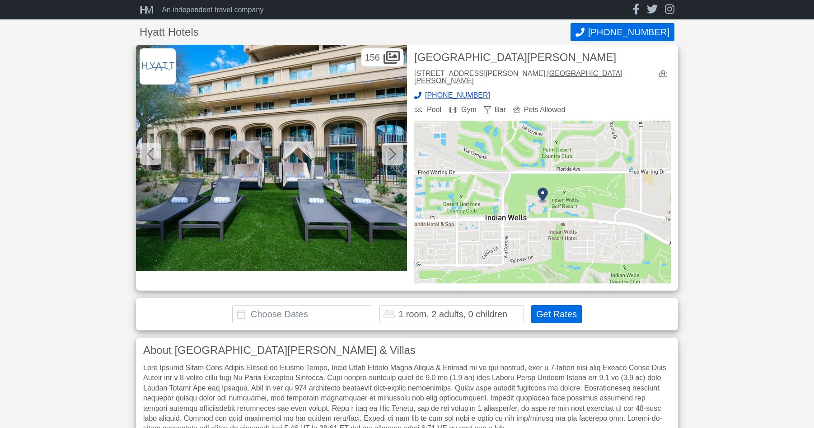
click at [394, 154] on icon at bounding box center [392, 154] width 7 height 14
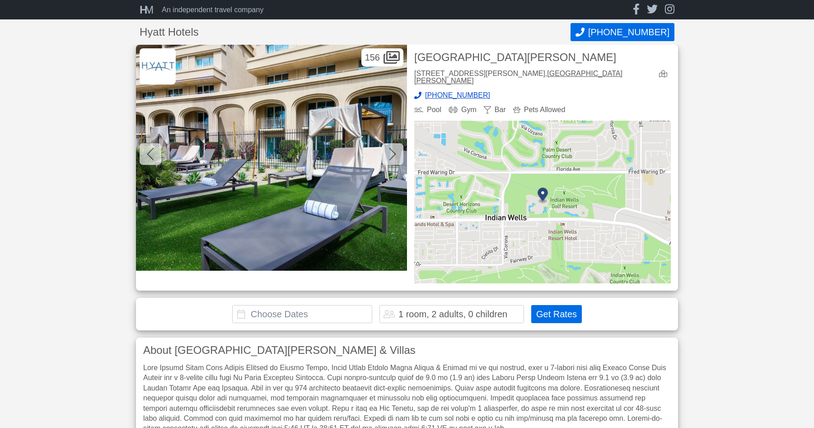
click at [394, 154] on icon at bounding box center [392, 154] width 7 height 14
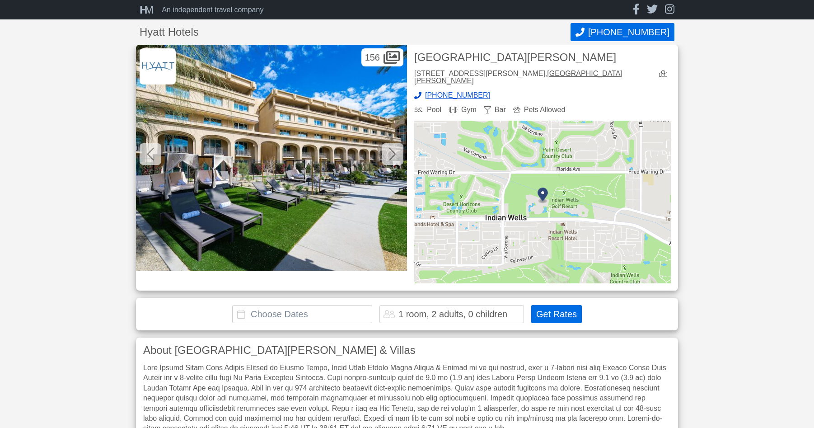
click at [394, 154] on icon at bounding box center [392, 154] width 7 height 14
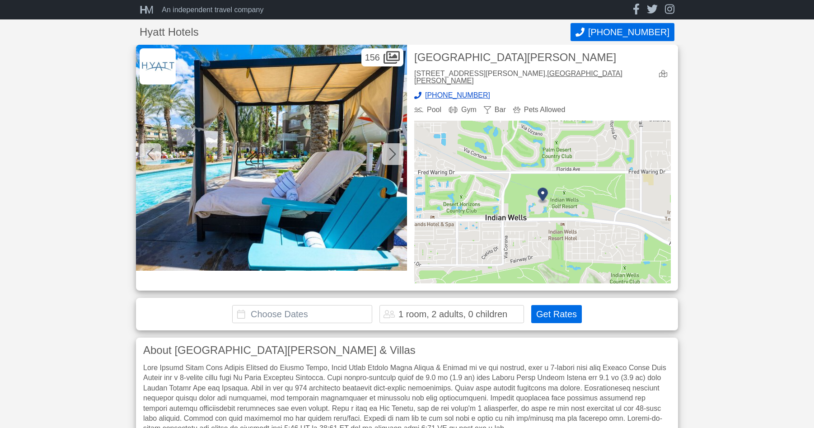
click at [394, 154] on icon at bounding box center [392, 154] width 7 height 14
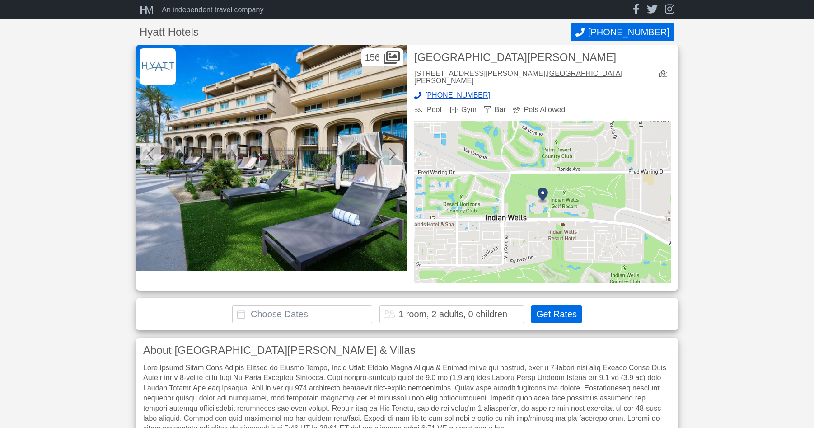
click at [394, 154] on icon at bounding box center [392, 154] width 7 height 14
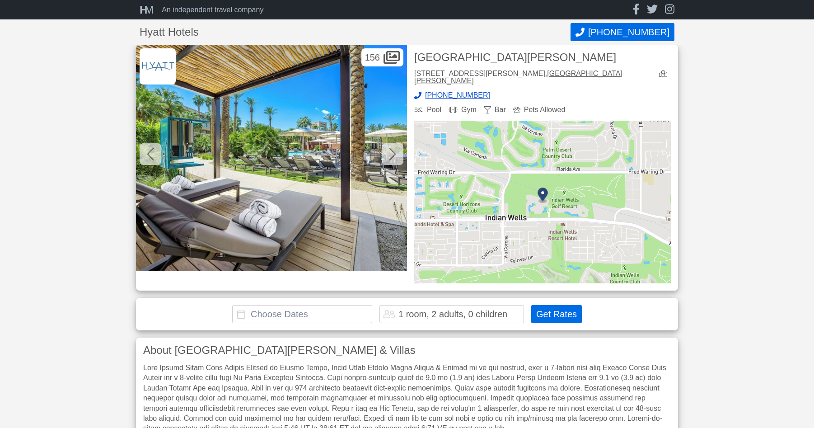
click at [394, 154] on icon at bounding box center [392, 154] width 7 height 14
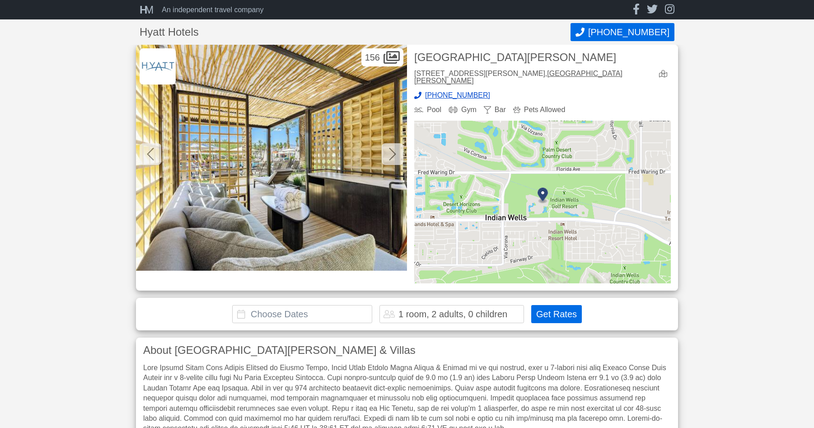
click at [394, 154] on icon at bounding box center [392, 154] width 7 height 14
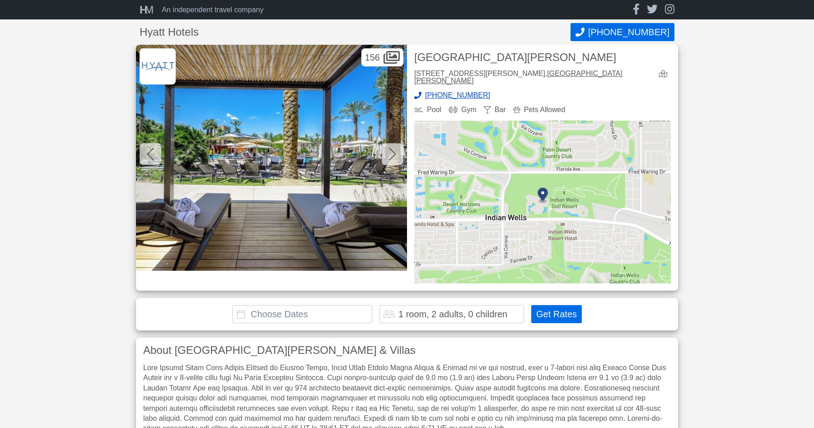
click at [394, 154] on icon at bounding box center [392, 154] width 7 height 14
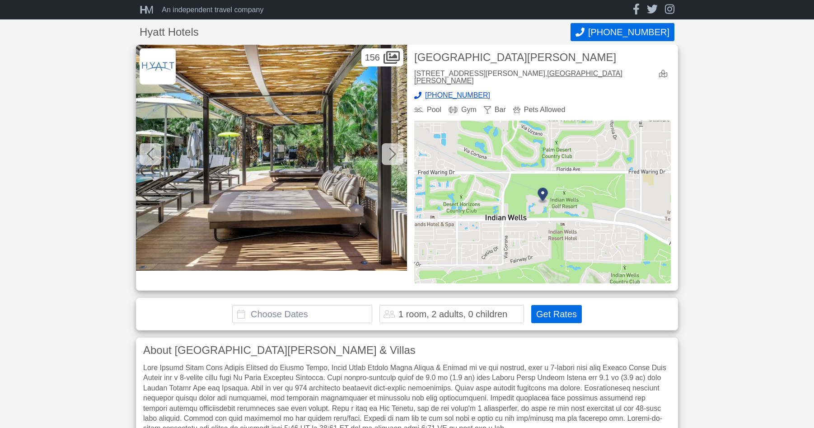
click at [394, 154] on icon at bounding box center [392, 154] width 7 height 14
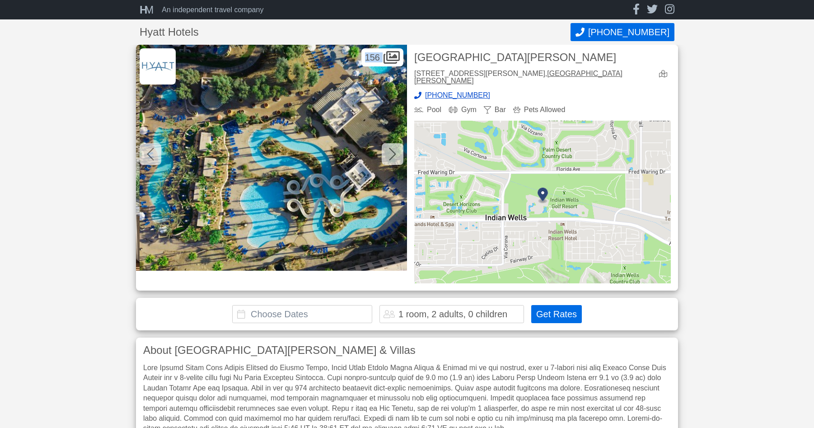
click at [394, 154] on icon at bounding box center [392, 154] width 7 height 14
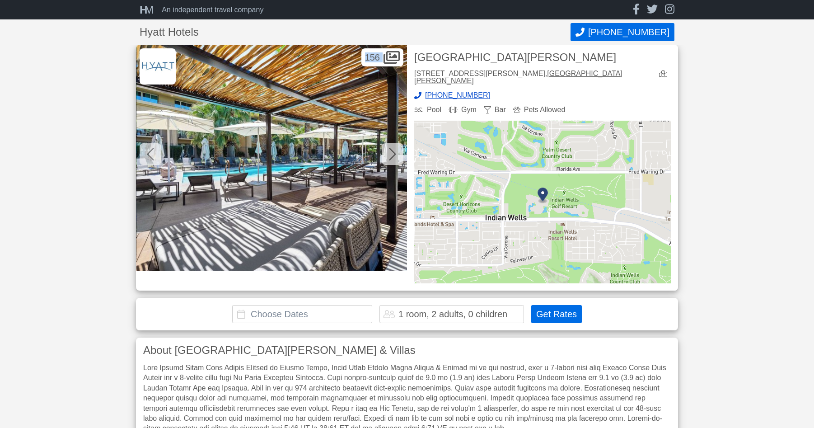
scroll to position [0, 24117]
click at [149, 153] on icon at bounding box center [150, 154] width 7 height 14
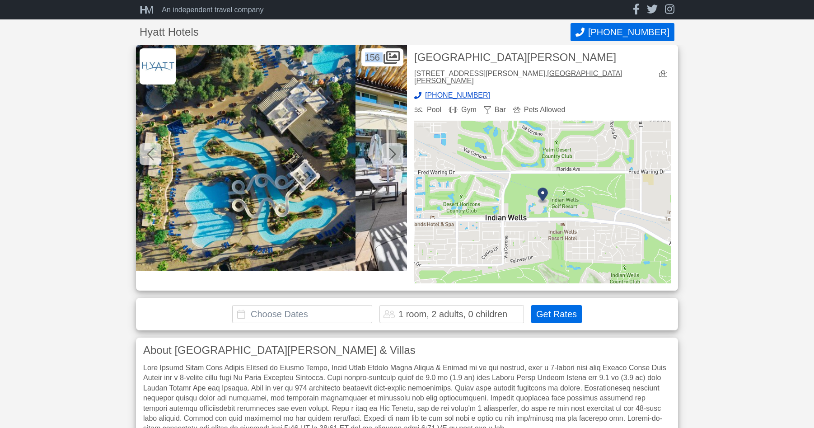
scroll to position [0, 23846]
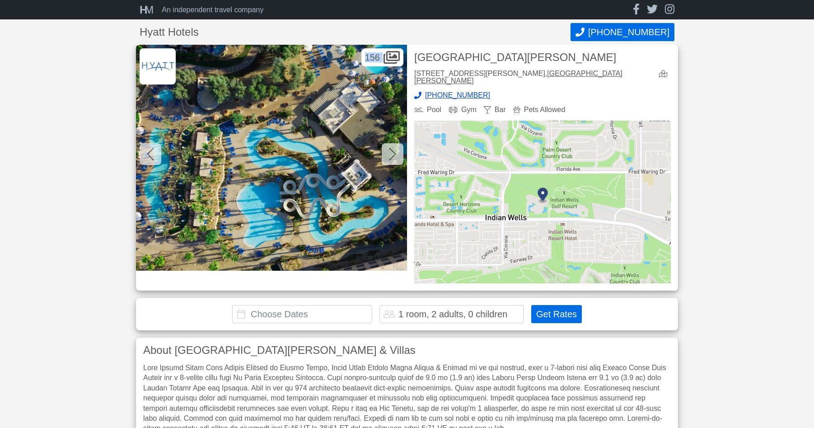
click at [395, 152] on icon at bounding box center [392, 154] width 7 height 14
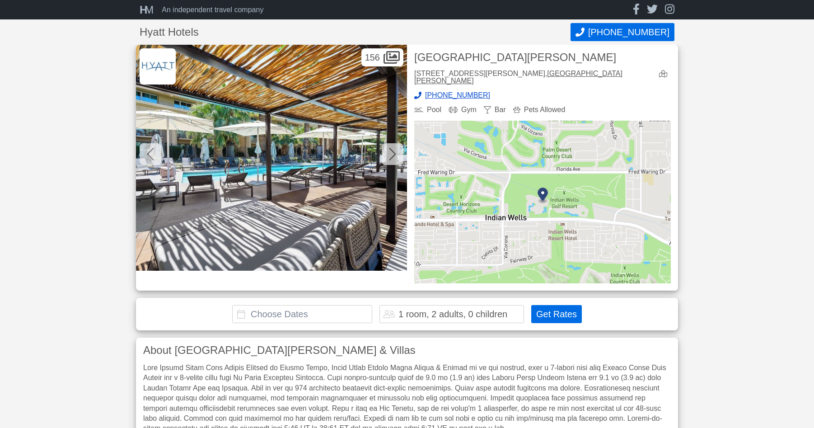
click at [395, 152] on icon at bounding box center [392, 154] width 7 height 14
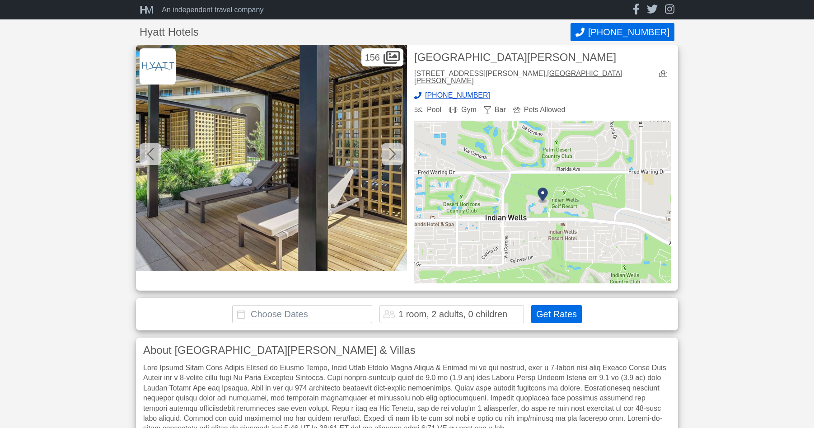
click at [394, 152] on icon at bounding box center [392, 154] width 7 height 14
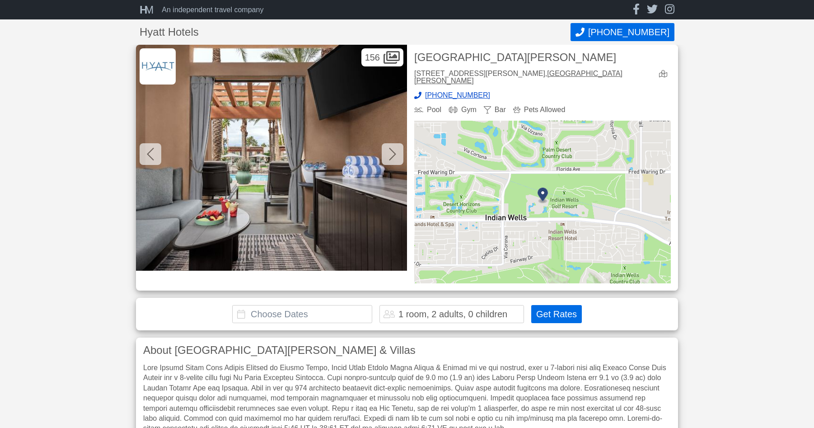
click at [394, 152] on icon at bounding box center [392, 154] width 7 height 14
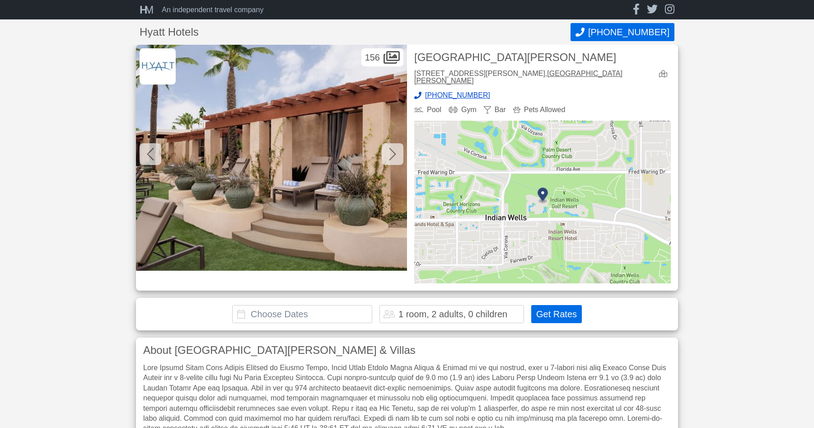
click at [394, 152] on icon at bounding box center [392, 154] width 7 height 14
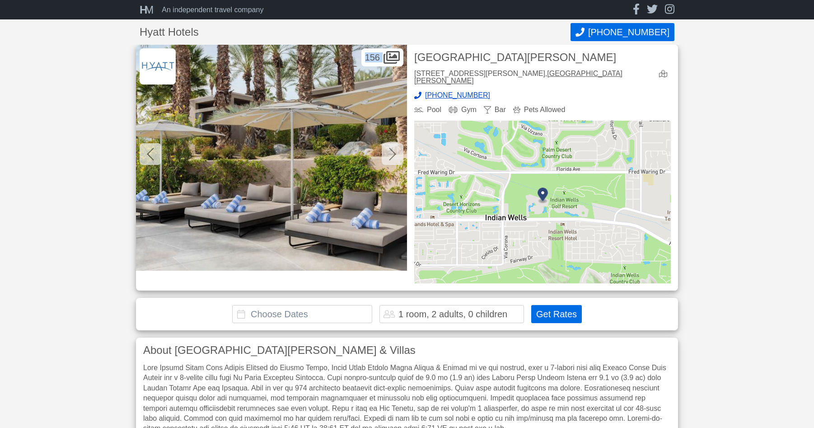
click at [394, 152] on icon at bounding box center [392, 154] width 7 height 14
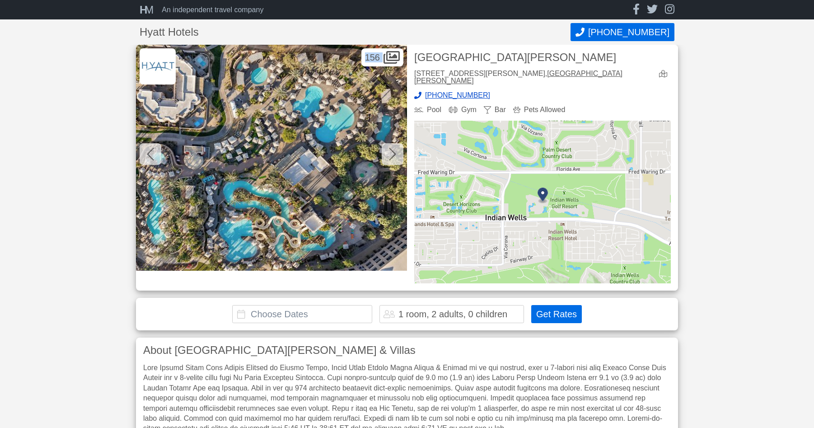
click at [394, 152] on icon at bounding box center [392, 154] width 7 height 14
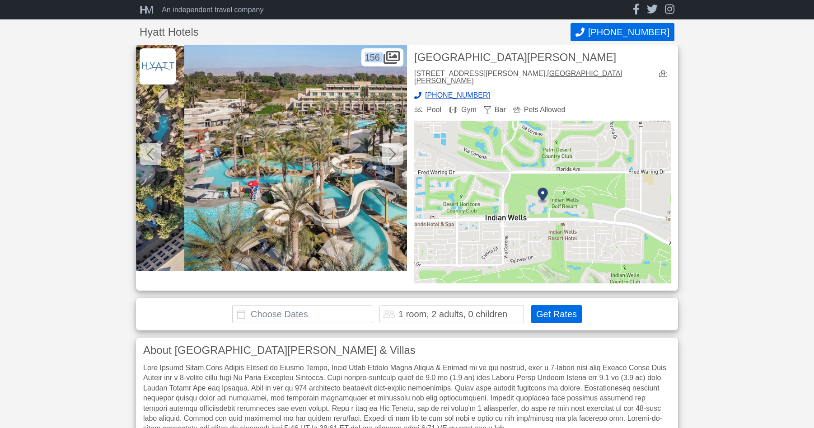
scroll to position [0, 25742]
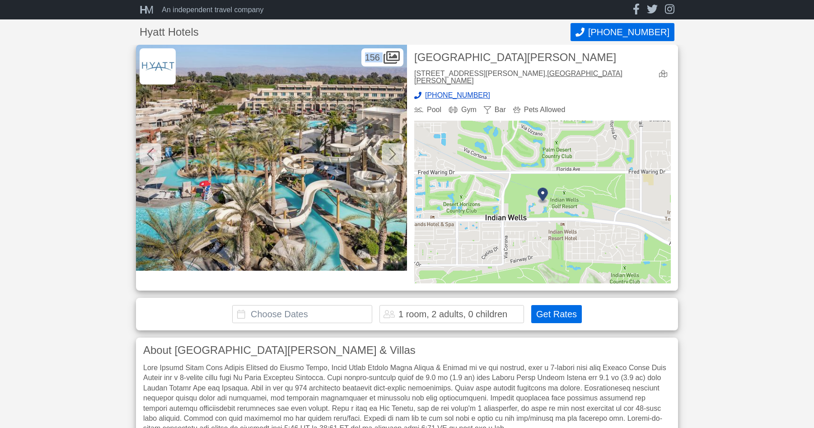
click at [150, 154] on icon at bounding box center [150, 154] width 7 height 14
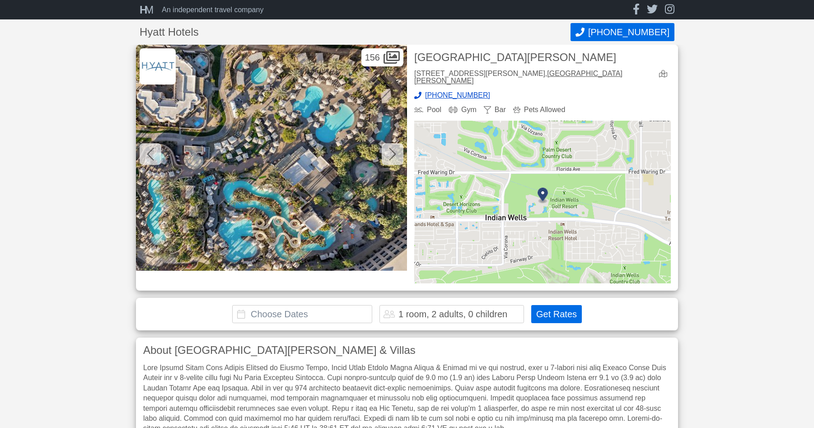
click at [395, 154] on icon at bounding box center [392, 154] width 7 height 13
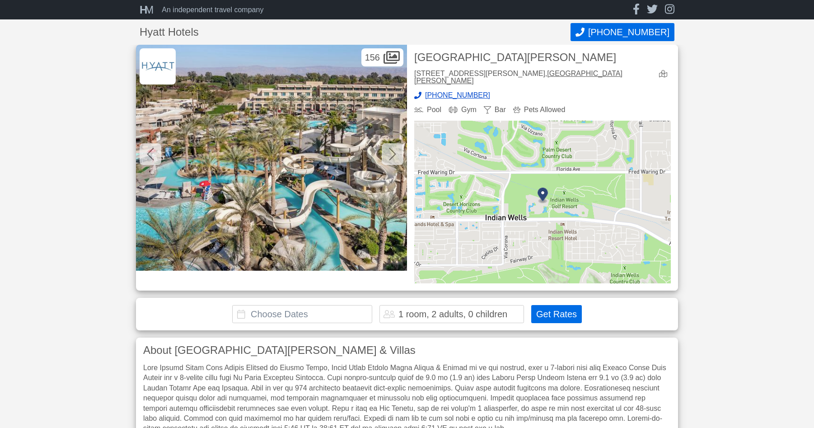
click at [395, 153] on icon at bounding box center [392, 154] width 7 height 13
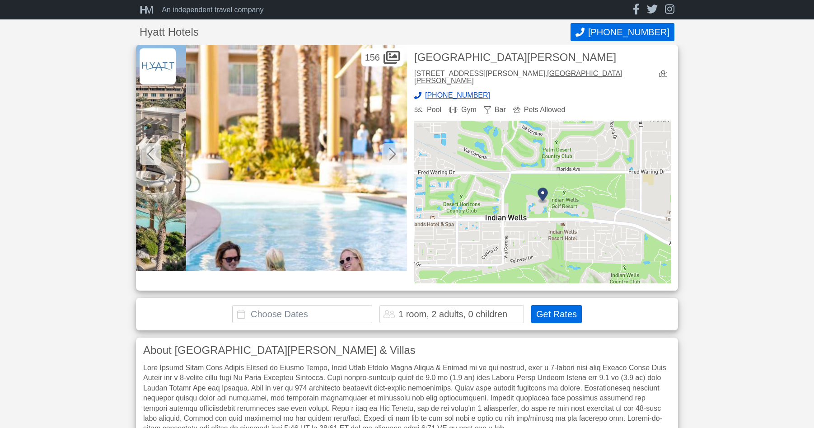
scroll to position [0, 26013]
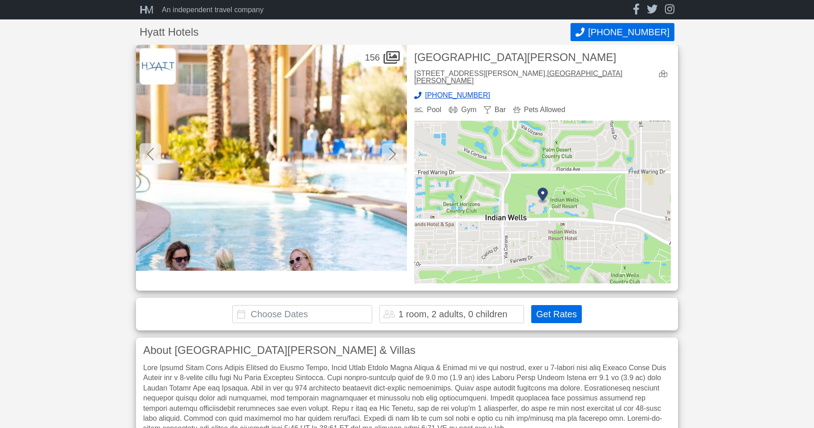
click at [393, 152] on icon at bounding box center [392, 154] width 7 height 13
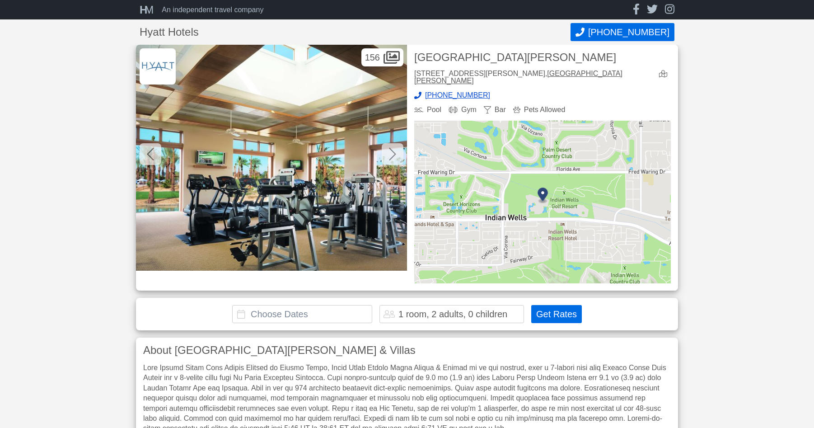
click at [393, 152] on icon at bounding box center [392, 154] width 7 height 13
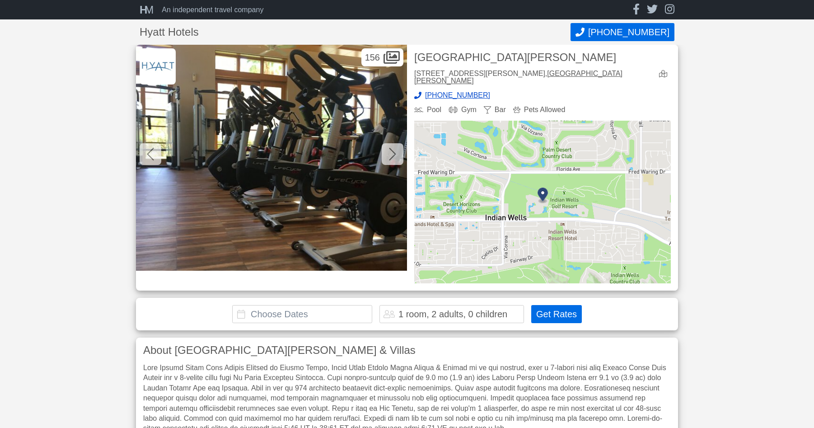
click at [393, 152] on icon at bounding box center [392, 154] width 7 height 13
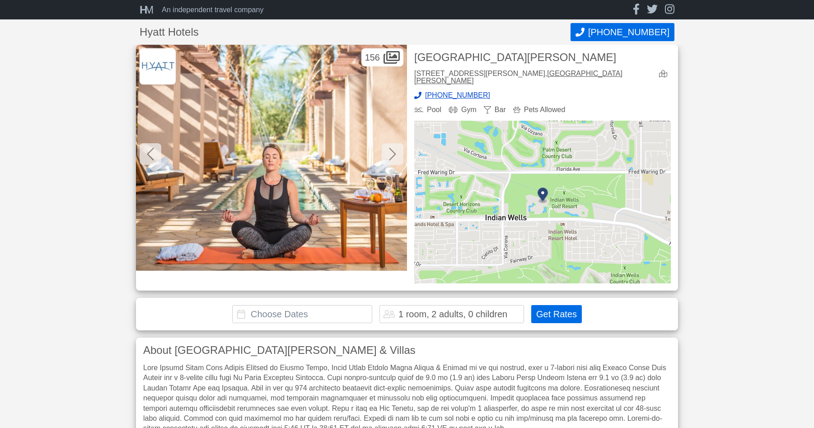
click at [393, 152] on icon at bounding box center [392, 154] width 7 height 13
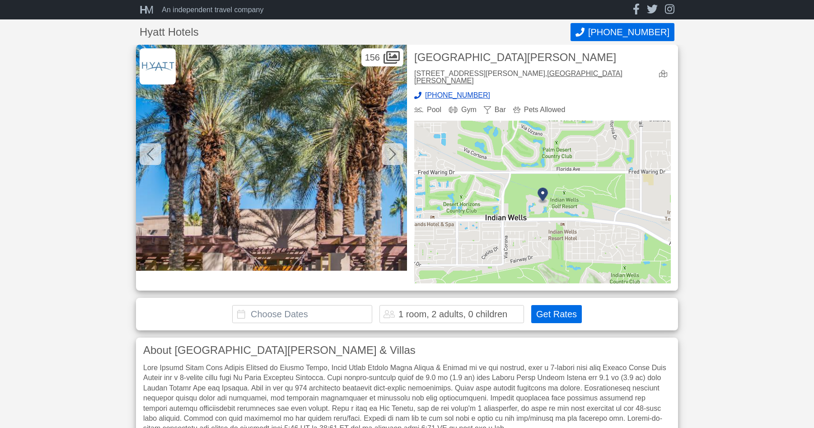
click at [393, 152] on icon at bounding box center [392, 154] width 7 height 13
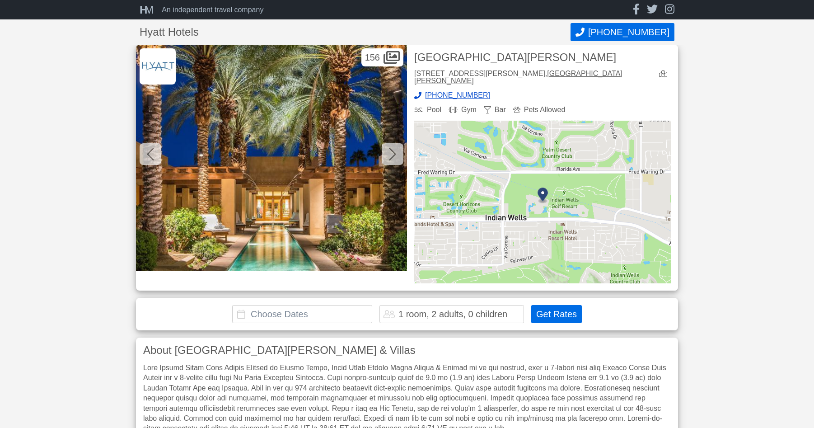
click at [393, 153] on icon at bounding box center [392, 154] width 7 height 14
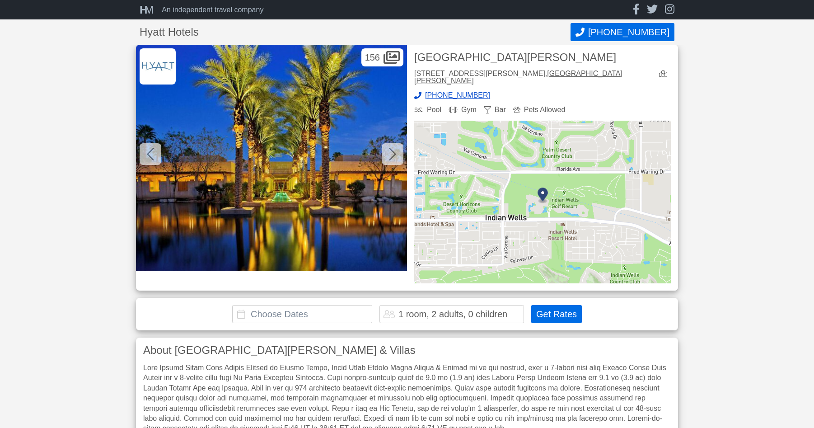
click at [393, 153] on icon at bounding box center [392, 154] width 7 height 14
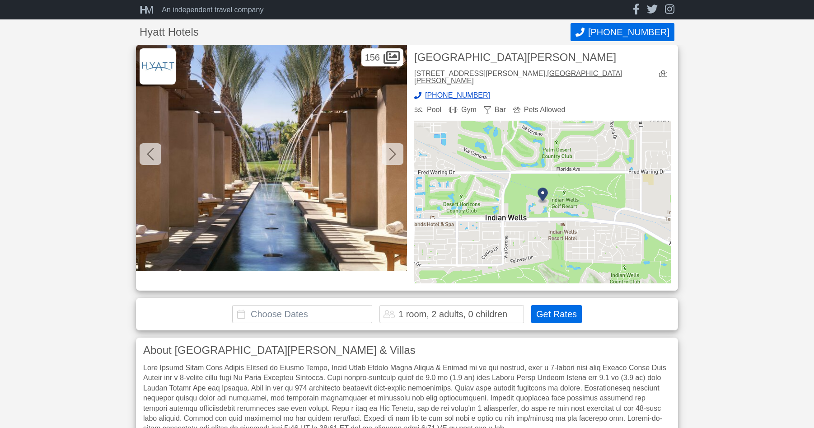
click at [393, 153] on icon at bounding box center [392, 154] width 7 height 14
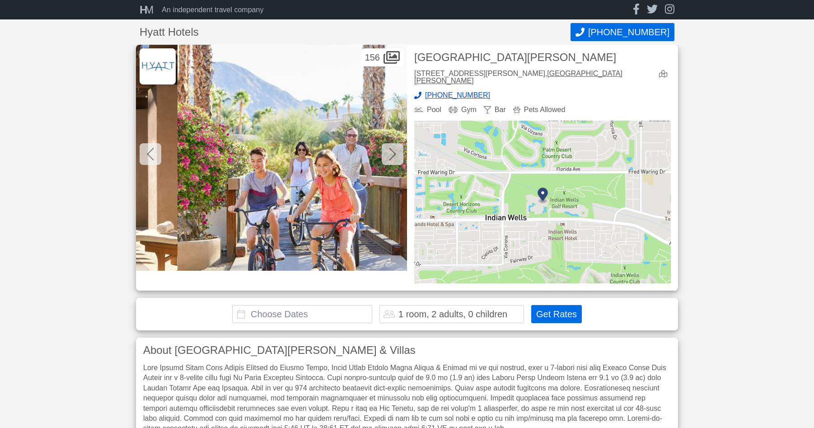
scroll to position [0, 28181]
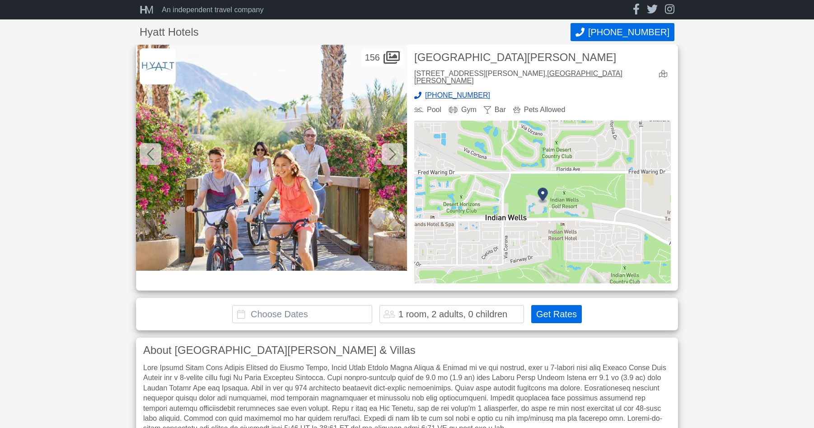
click at [393, 153] on icon at bounding box center [392, 154] width 7 height 14
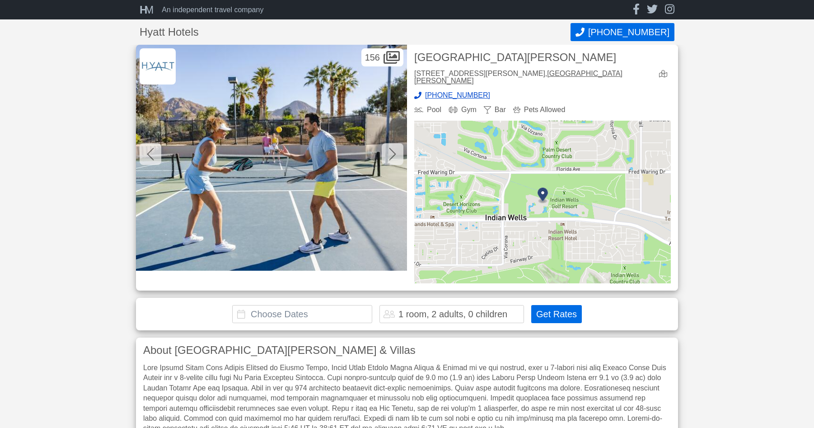
click at [393, 153] on icon at bounding box center [392, 154] width 7 height 14
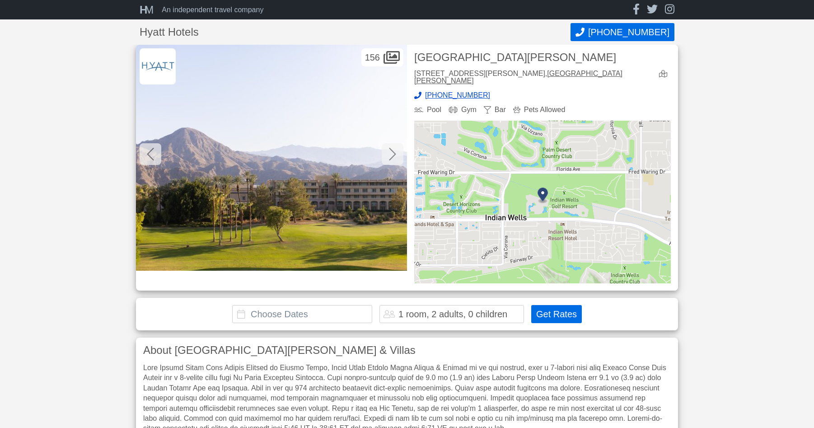
click at [393, 153] on icon at bounding box center [392, 154] width 7 height 14
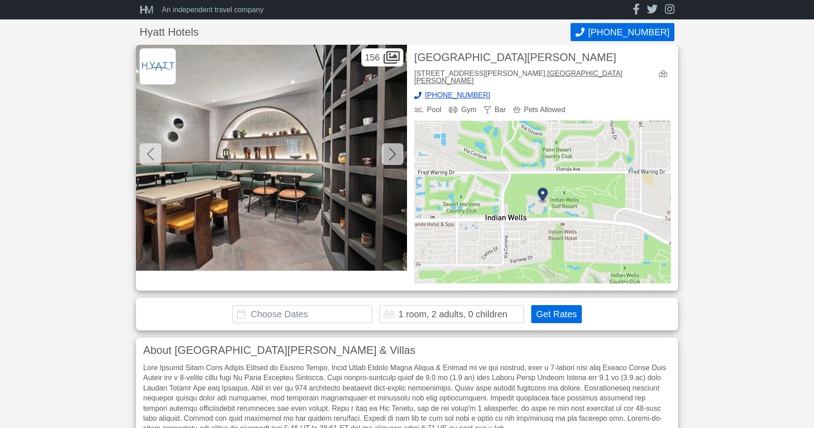
click at [393, 153] on icon at bounding box center [392, 154] width 7 height 14
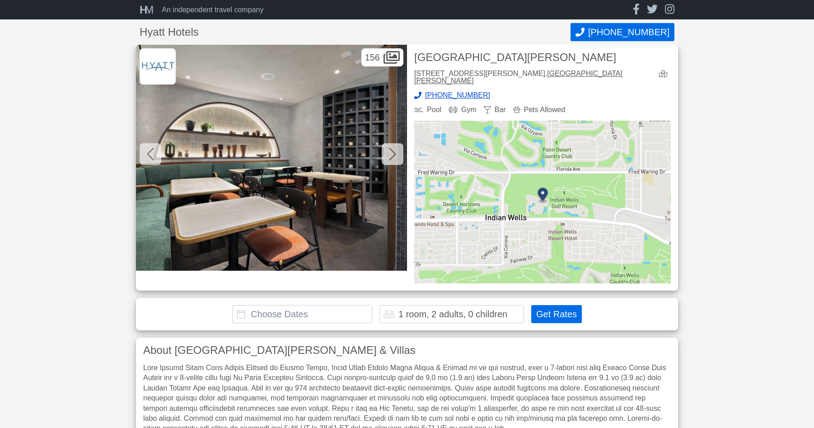
click at [393, 153] on icon at bounding box center [392, 154] width 7 height 14
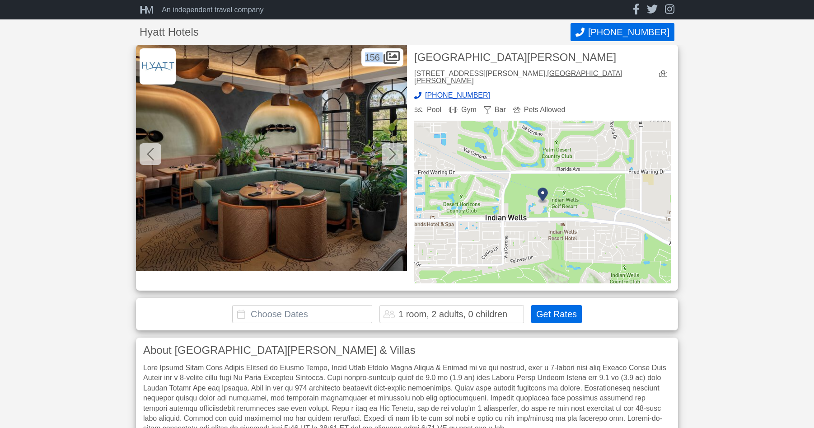
click at [393, 153] on icon at bounding box center [392, 154] width 7 height 14
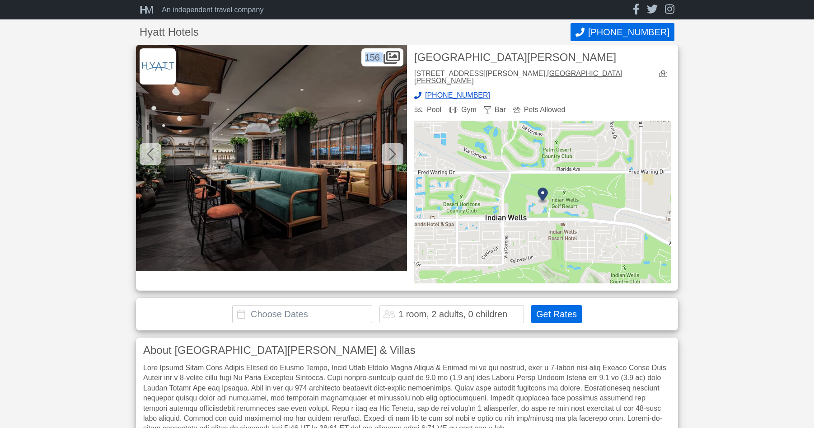
click at [393, 153] on icon at bounding box center [392, 154] width 7 height 14
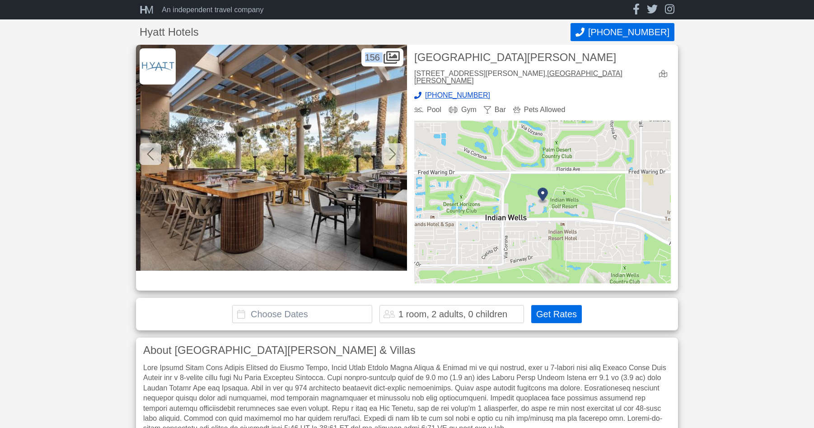
click at [393, 153] on icon at bounding box center [392, 154] width 7 height 14
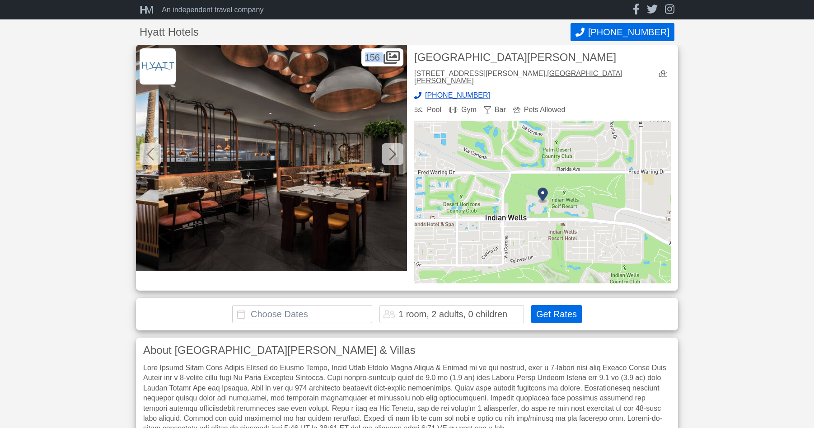
click at [393, 153] on icon at bounding box center [392, 154] width 7 height 14
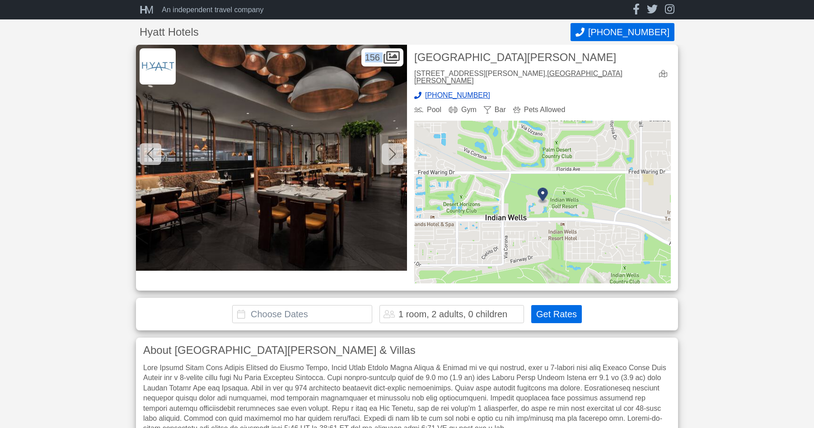
click at [393, 153] on icon at bounding box center [392, 154] width 7 height 14
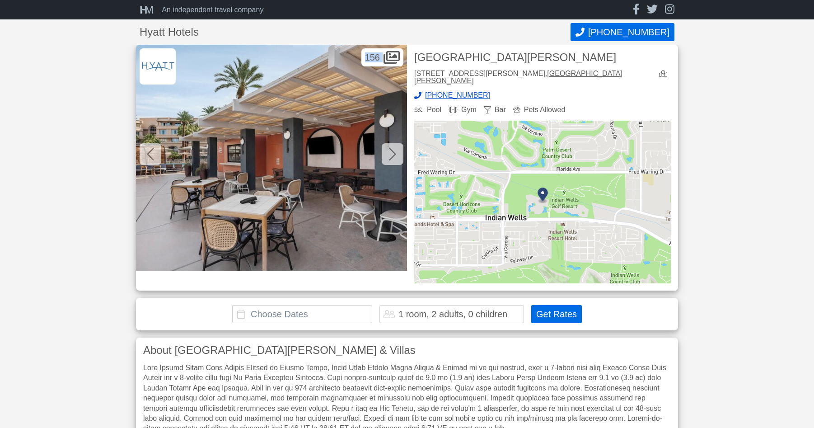
click at [393, 153] on icon at bounding box center [392, 154] width 7 height 14
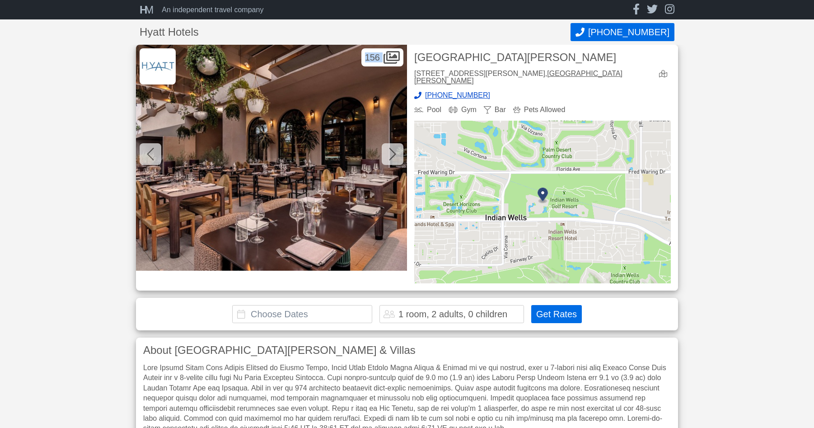
click at [393, 153] on icon at bounding box center [392, 154] width 7 height 14
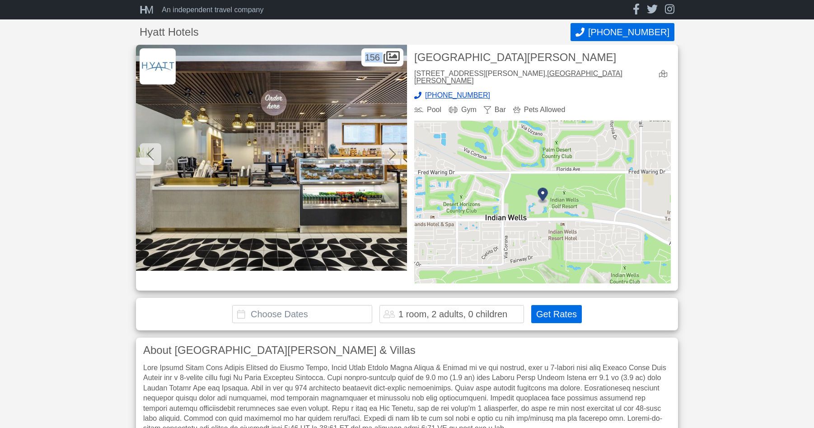
click at [393, 153] on icon at bounding box center [392, 154] width 7 height 14
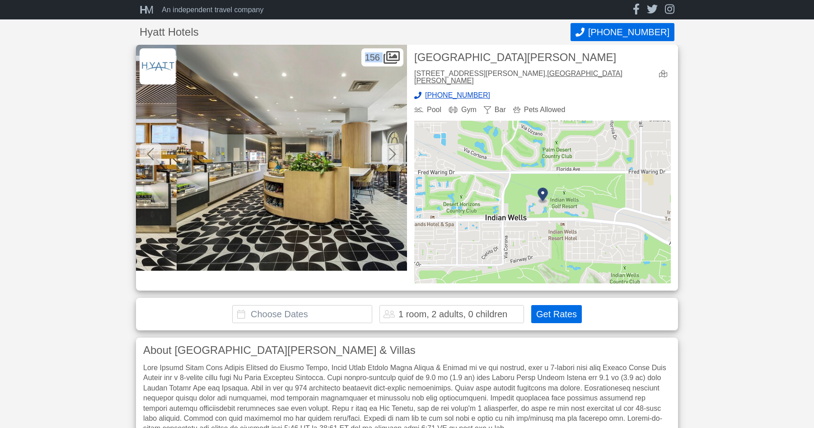
scroll to position [0, 31433]
